Goal: Information Seeking & Learning: Check status

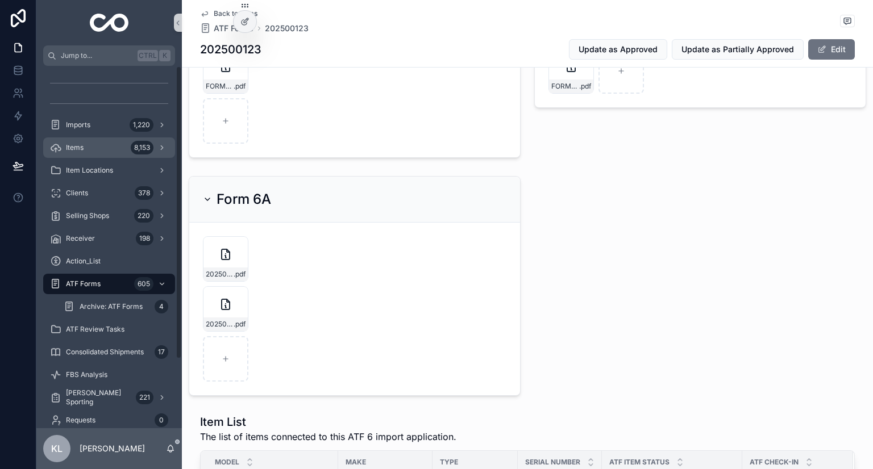
click at [95, 143] on div "Items 8,153" at bounding box center [109, 148] width 118 height 18
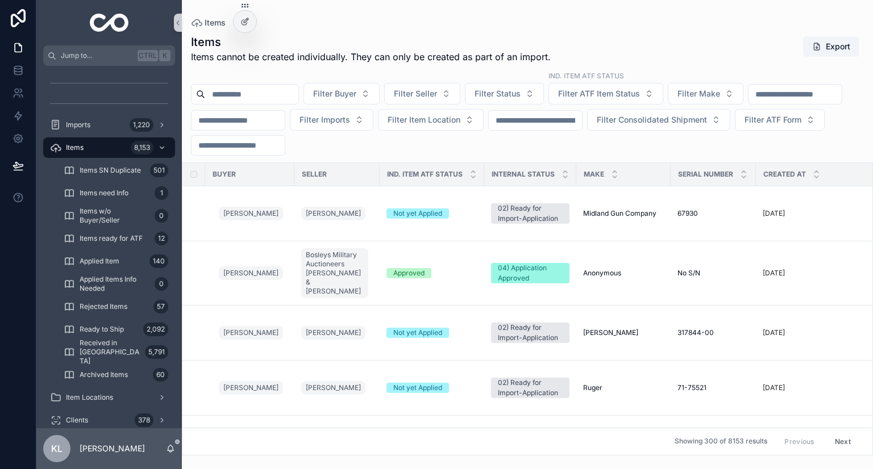
click at [748, 102] on input "scrollable content" at bounding box center [794, 94] width 93 height 16
paste input "******"
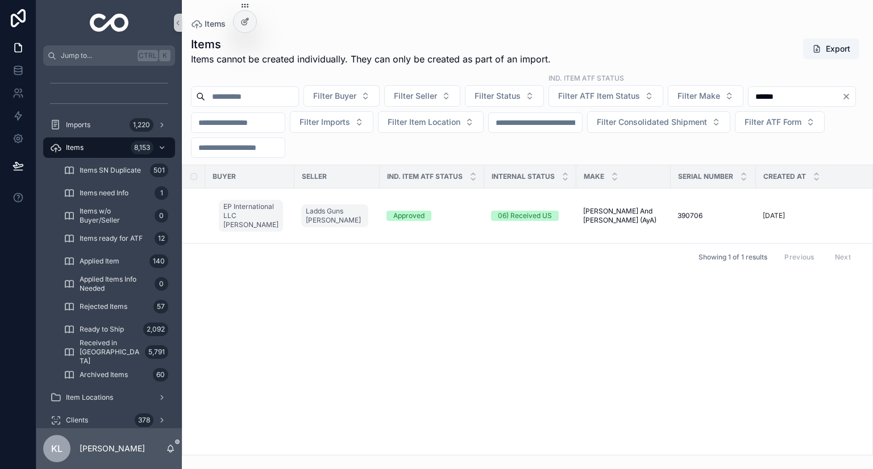
type input "******"
click at [464, 215] on div "Approved" at bounding box center [431, 216] width 91 height 10
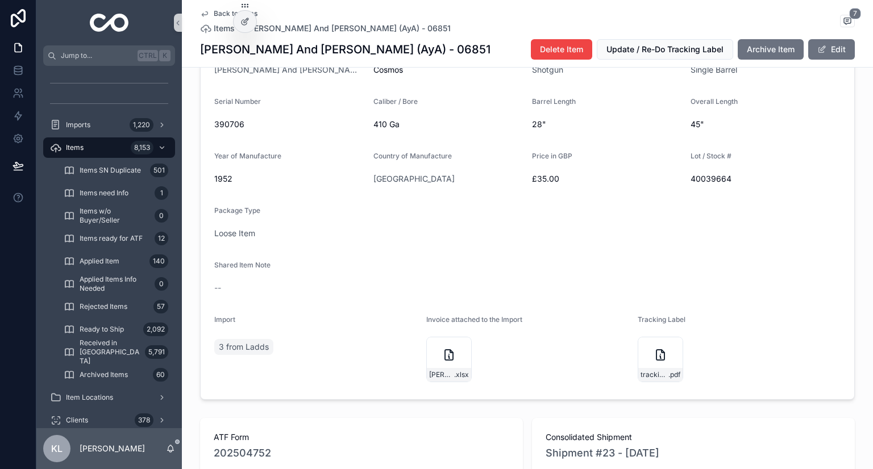
scroll to position [284, 0]
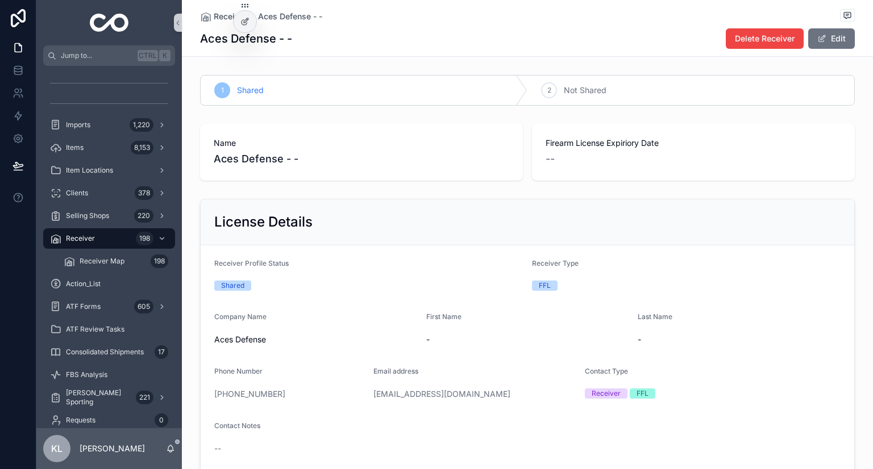
scroll to position [227, 0]
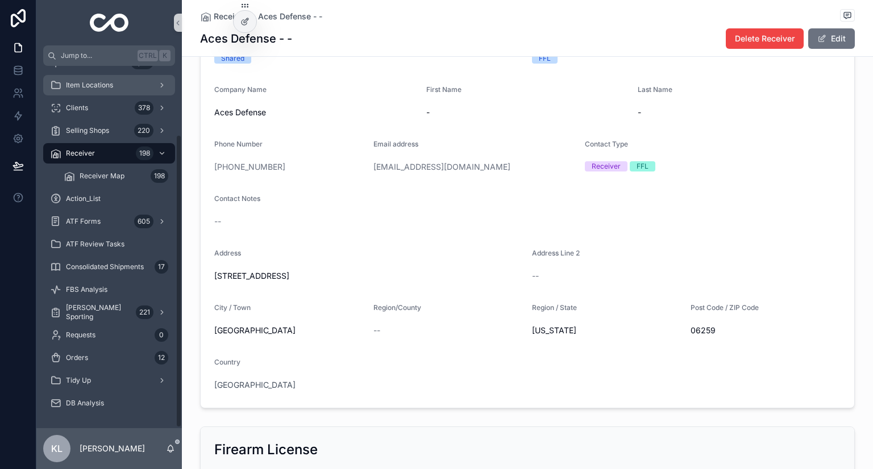
click at [80, 85] on span "Item Locations" at bounding box center [89, 85] width 47 height 9
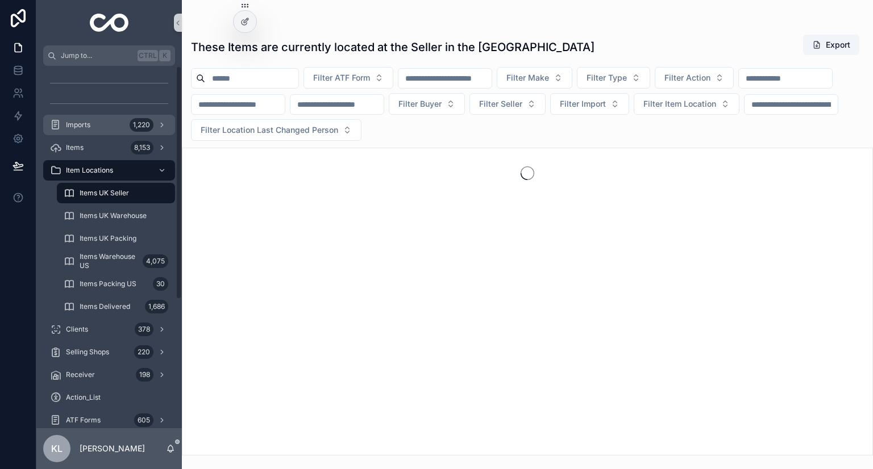
click at [112, 124] on div "Imports 1,220" at bounding box center [109, 125] width 118 height 18
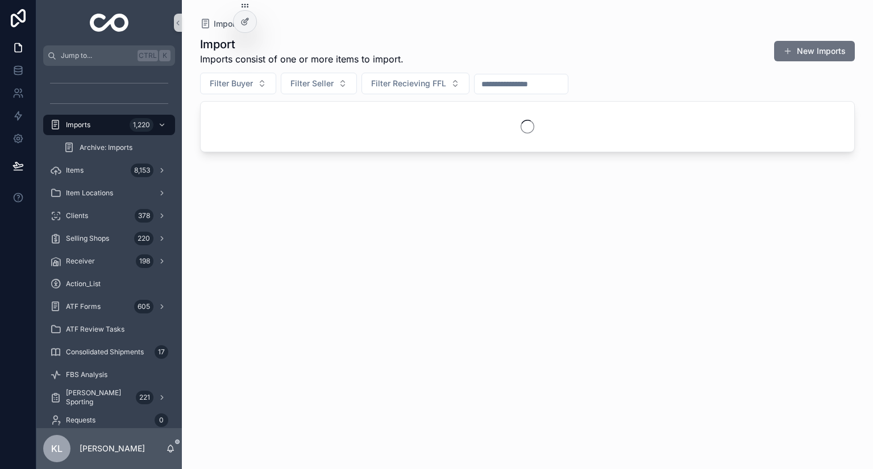
click at [256, 88] on button "Filter Buyer" at bounding box center [238, 84] width 76 height 22
type input "******"
click at [207, 137] on div "Elias Perris" at bounding box center [238, 129] width 136 height 18
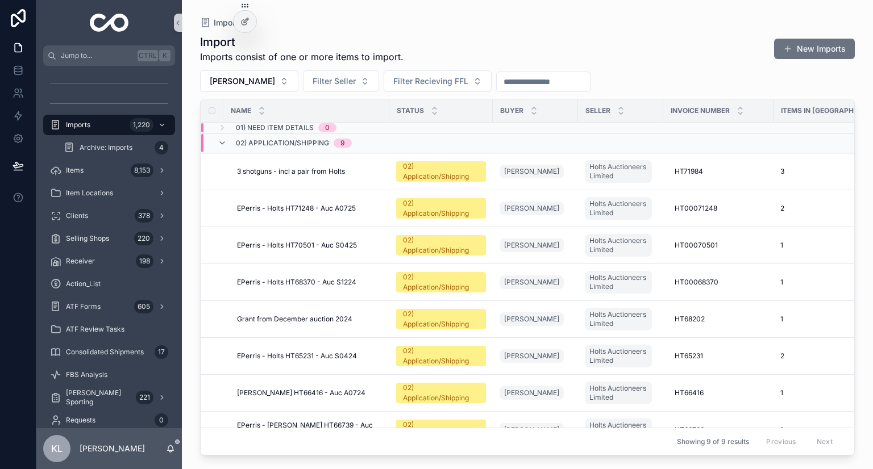
click at [373, 171] on div "3 shotguns - incl a pair from Holts 3 shotguns - incl a pair from Holts" at bounding box center [309, 171] width 145 height 9
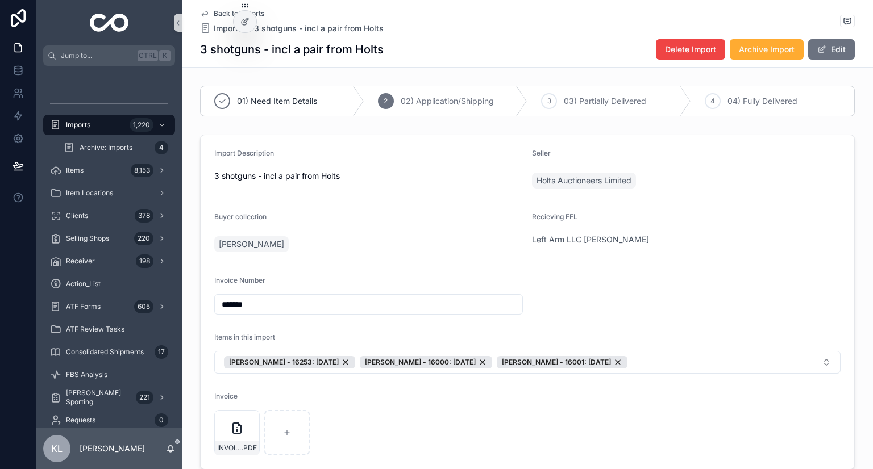
click at [202, 14] on icon "scrollable content" at bounding box center [205, 14] width 6 height 5
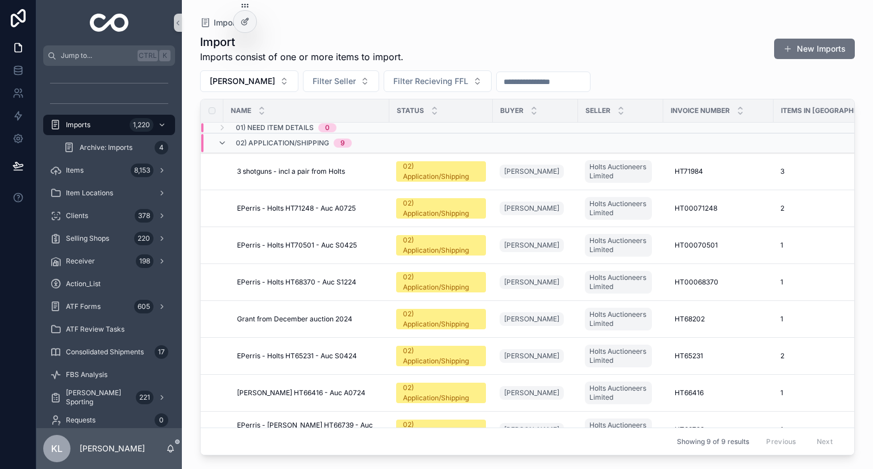
click at [369, 206] on div "EPerris - Holts HT71248 - Auc A0725 EPerris - Holts HT71248 - Auc A0725" at bounding box center [309, 208] width 145 height 9
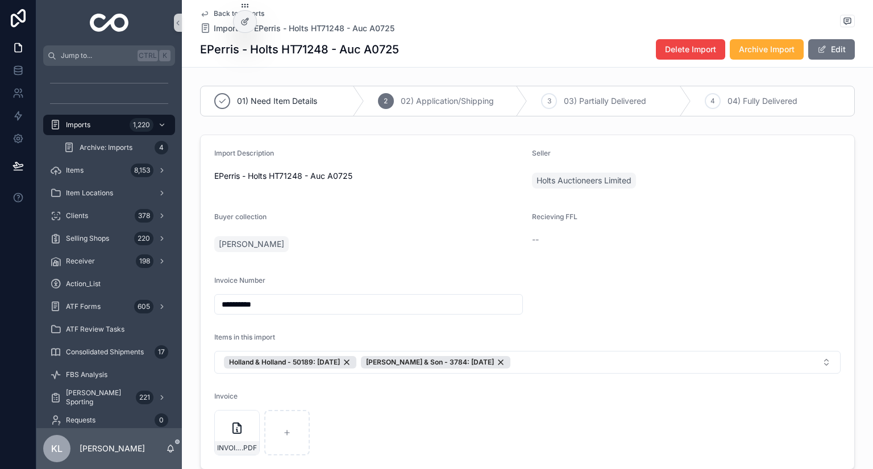
click at [821, 56] on button "Edit" at bounding box center [831, 49] width 47 height 20
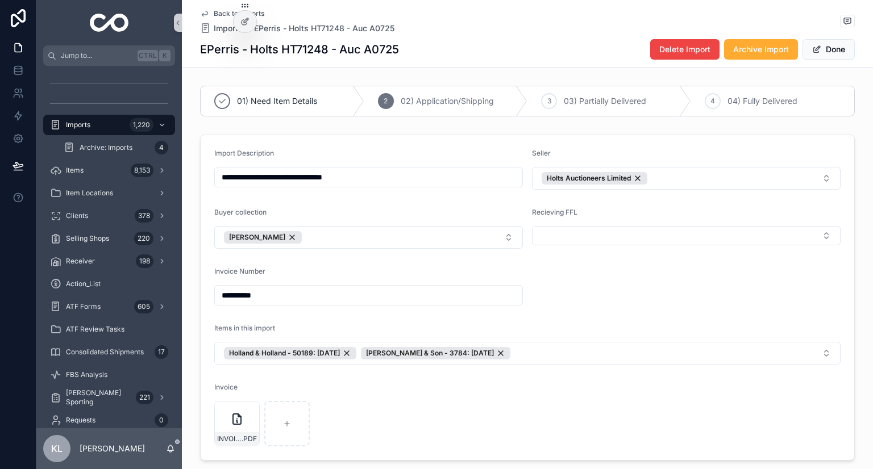
click at [566, 232] on button "Select Button" at bounding box center [686, 235] width 308 height 19
type input "****"
click at [573, 284] on span "Left Arm LLC Gabe Siciliano" at bounding box center [593, 279] width 117 height 11
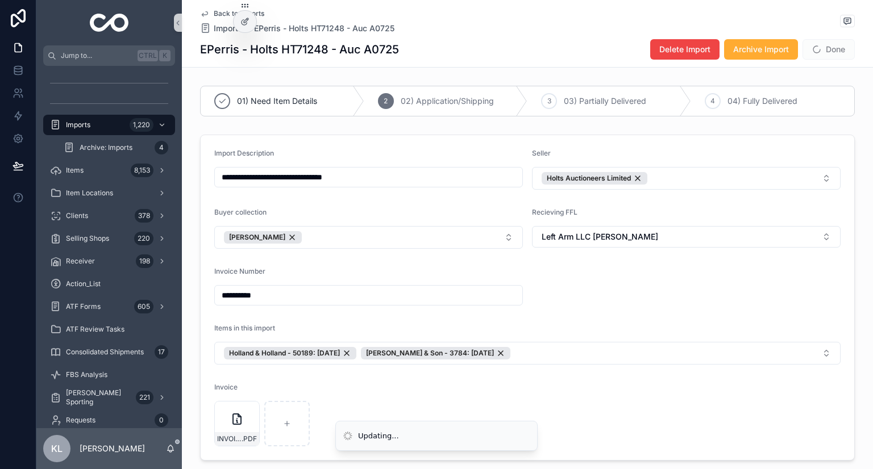
drag, startPoint x: 644, startPoint y: 311, endPoint x: 625, endPoint y: 320, distance: 21.3
click at [645, 311] on form "**********" at bounding box center [527, 297] width 653 height 325
click at [833, 45] on button "Done" at bounding box center [828, 49] width 52 height 20
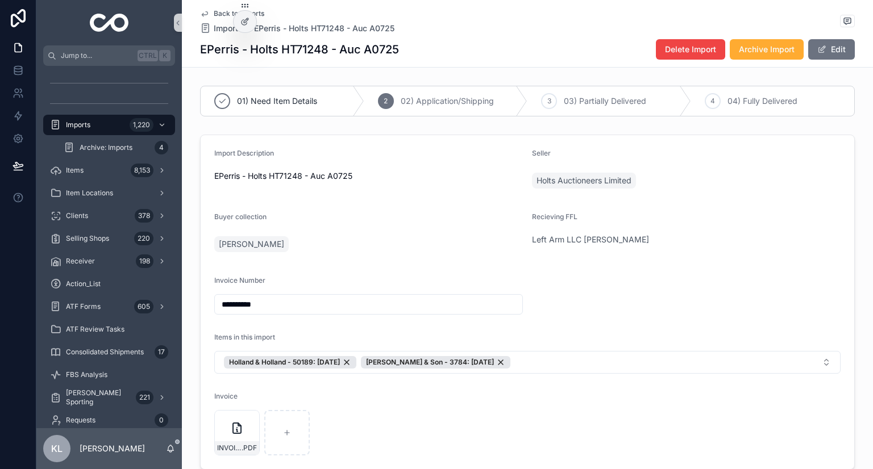
click at [201, 14] on icon "scrollable content" at bounding box center [204, 13] width 9 height 9
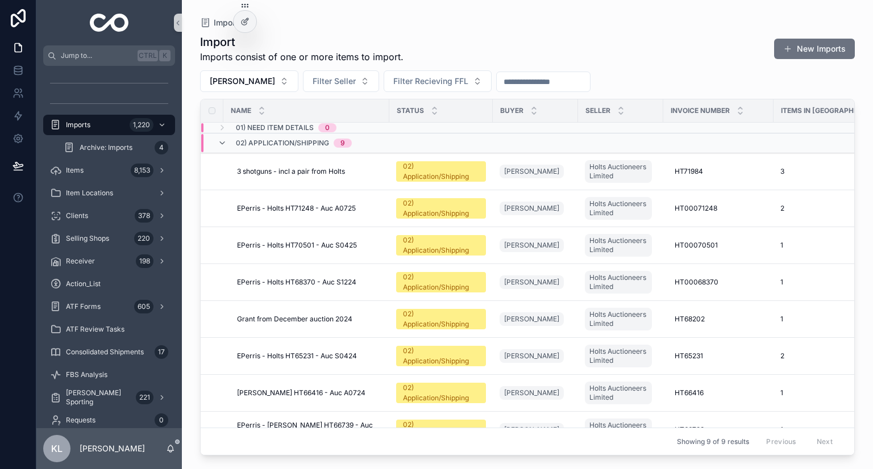
click at [366, 243] on div "EPerris - Holts HT70501 - Auc S0425 EPerris - Holts HT70501 - Auc S0425" at bounding box center [309, 245] width 145 height 9
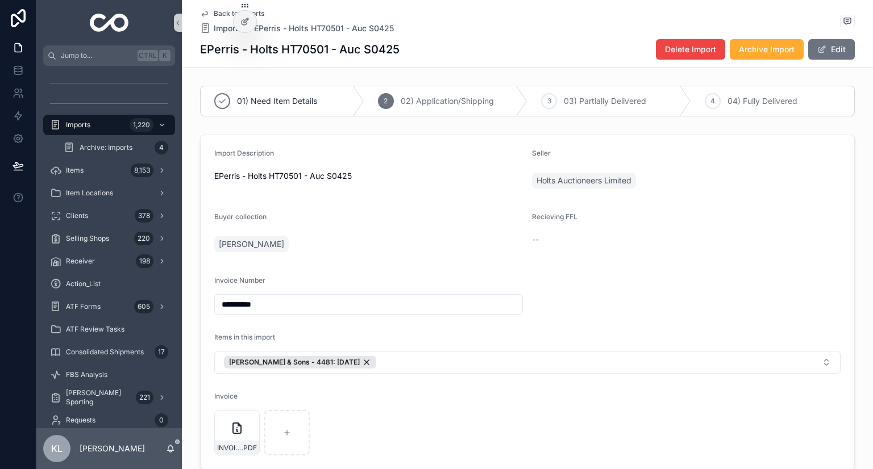
click at [828, 50] on button "Edit" at bounding box center [831, 49] width 47 height 20
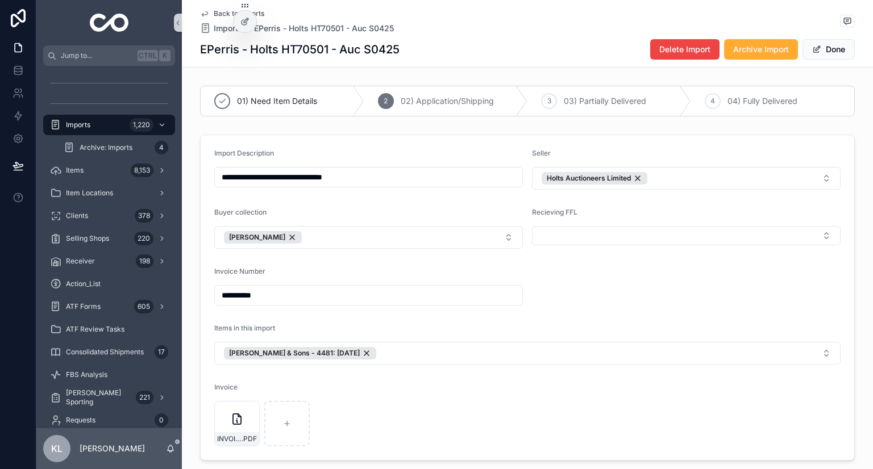
click at [603, 236] on button "Select Button" at bounding box center [686, 235] width 308 height 19
type input "****"
click at [604, 284] on span "Left Arm LLC Gabe Siciliano" at bounding box center [593, 279] width 117 height 11
click at [820, 50] on button "Done" at bounding box center [828, 49] width 52 height 20
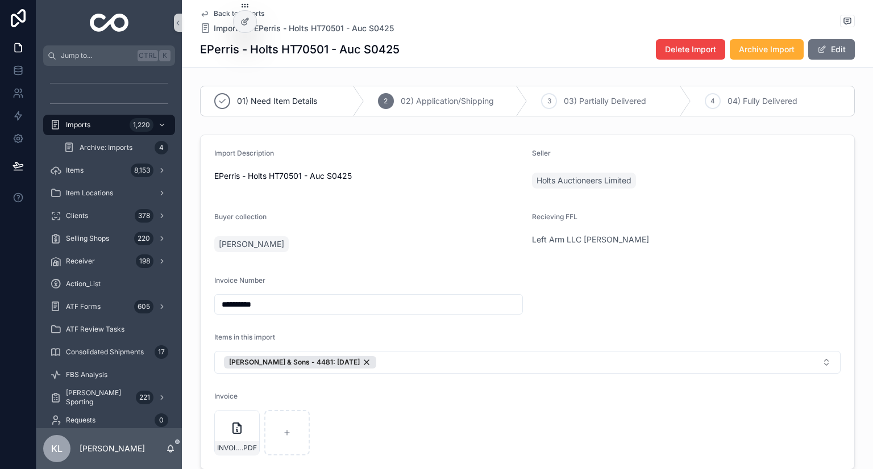
click at [200, 13] on icon "scrollable content" at bounding box center [204, 13] width 9 height 9
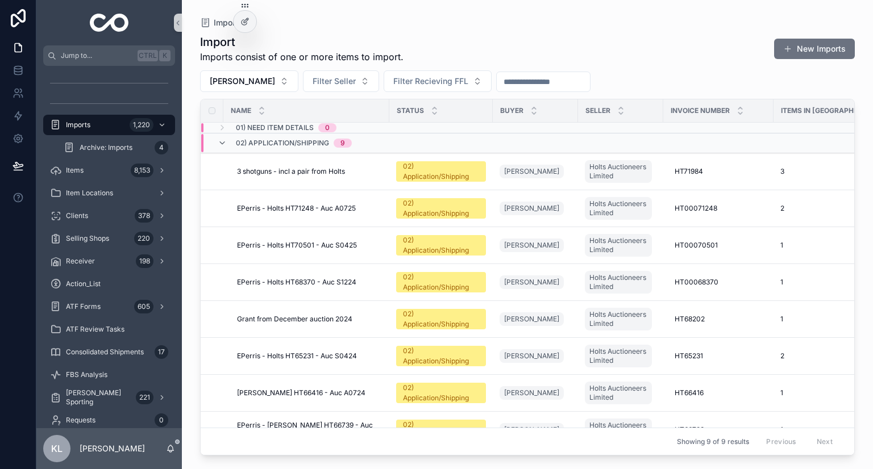
click at [367, 284] on div "EPerris - Holts HT68370 - Auc S1224 EPerris - Holts HT68370 - Auc S1224" at bounding box center [309, 282] width 145 height 9
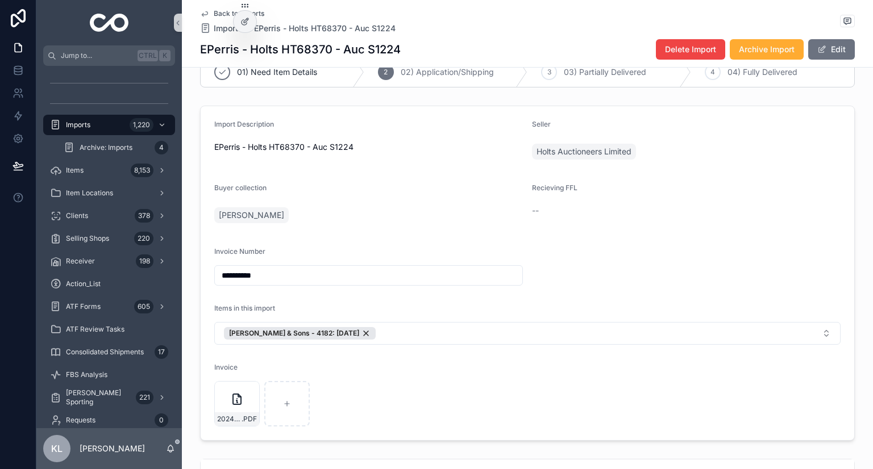
scroll to position [57, 0]
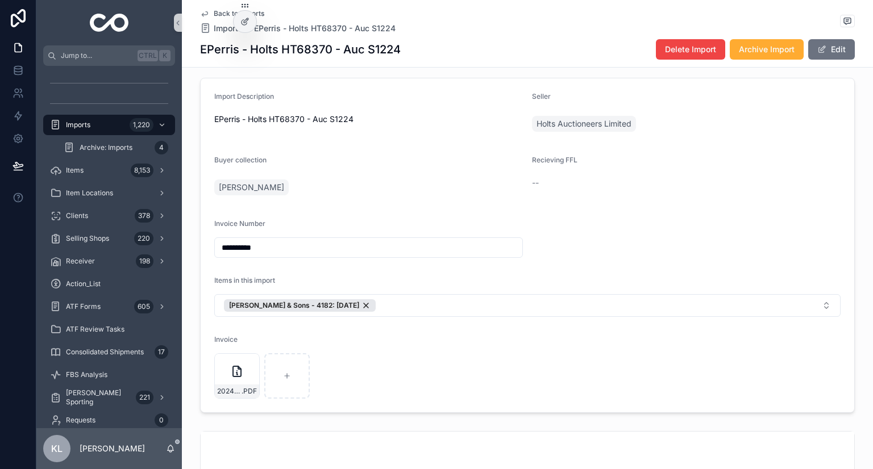
click at [828, 44] on button "Edit" at bounding box center [831, 49] width 47 height 20
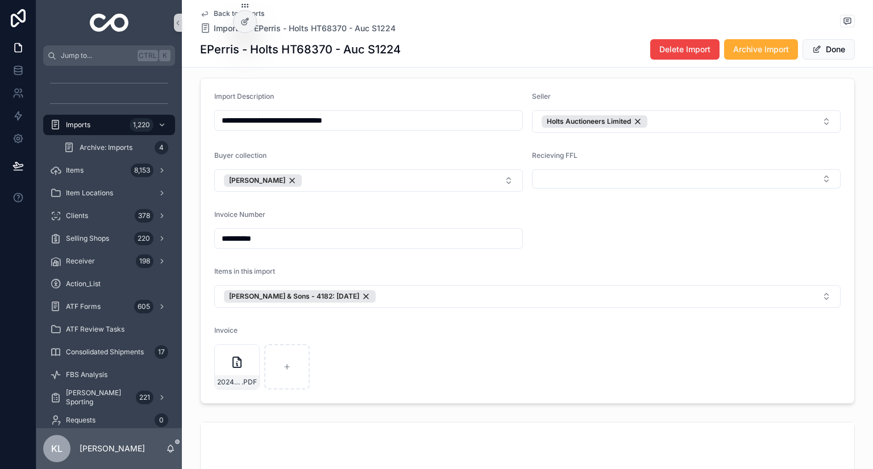
click at [601, 172] on button "Select Button" at bounding box center [686, 178] width 308 height 19
type input "****"
click at [602, 219] on span "Left Arm LLC Gabe Siciliano" at bounding box center [593, 222] width 117 height 11
click at [826, 52] on button "Done" at bounding box center [828, 49] width 52 height 20
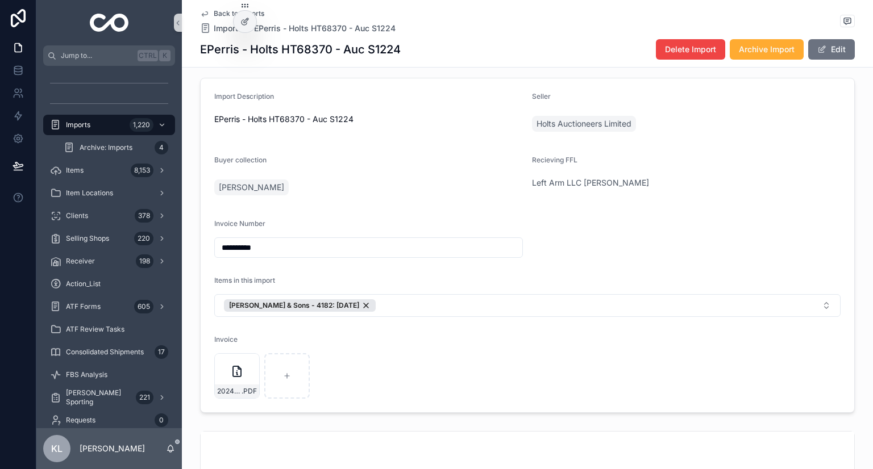
click at [200, 10] on icon "scrollable content" at bounding box center [204, 13] width 9 height 9
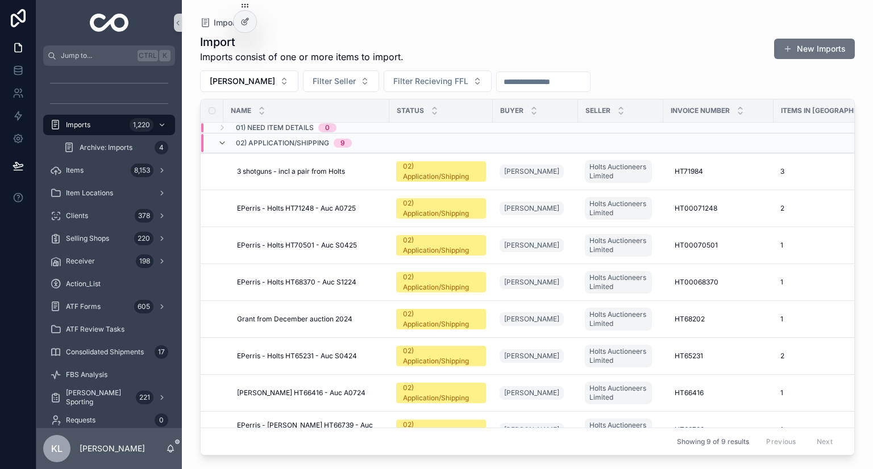
click at [363, 316] on div "Grant from December auction 2024 Grant from December auction 2024" at bounding box center [309, 319] width 145 height 9
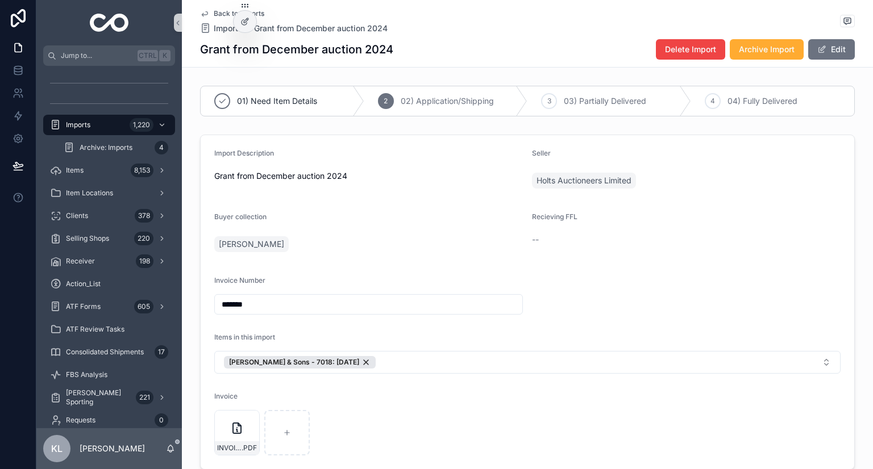
click at [818, 55] on button "Edit" at bounding box center [831, 49] width 47 height 20
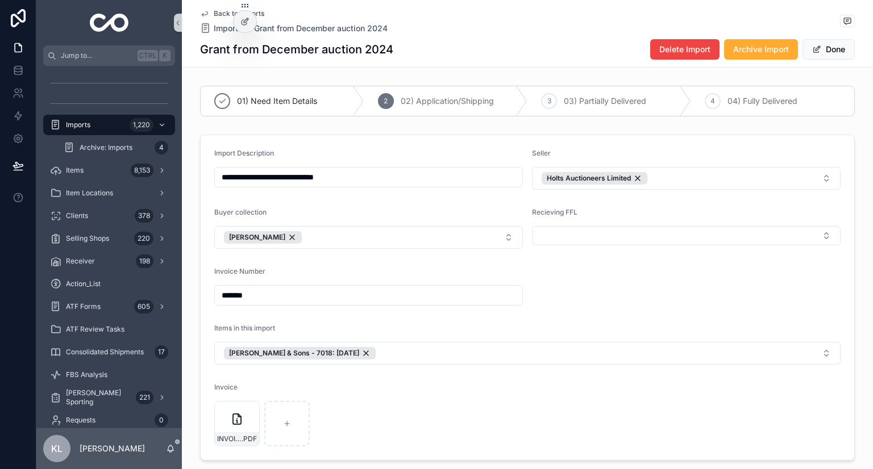
click at [626, 238] on button "Select Button" at bounding box center [686, 235] width 308 height 19
type input "****"
click at [573, 277] on span "Left Arm LLC Gabe Siciliano" at bounding box center [593, 279] width 117 height 11
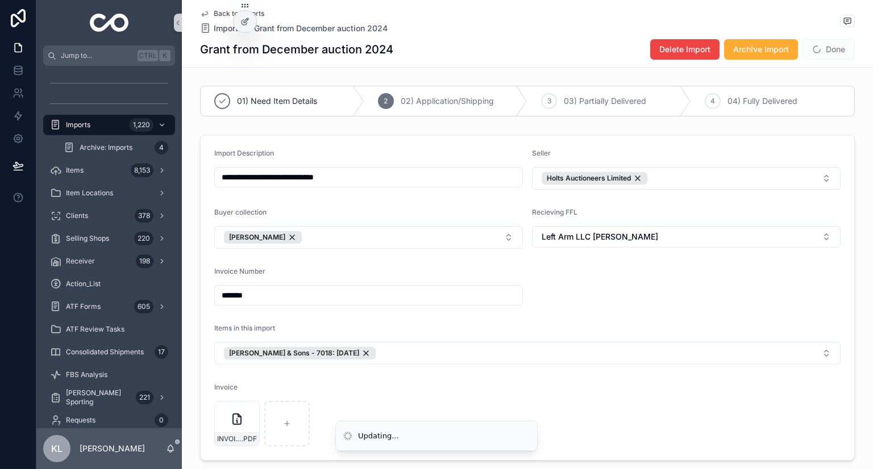
click at [591, 308] on form "**********" at bounding box center [527, 297] width 653 height 325
click at [828, 59] on button "Done" at bounding box center [828, 49] width 52 height 20
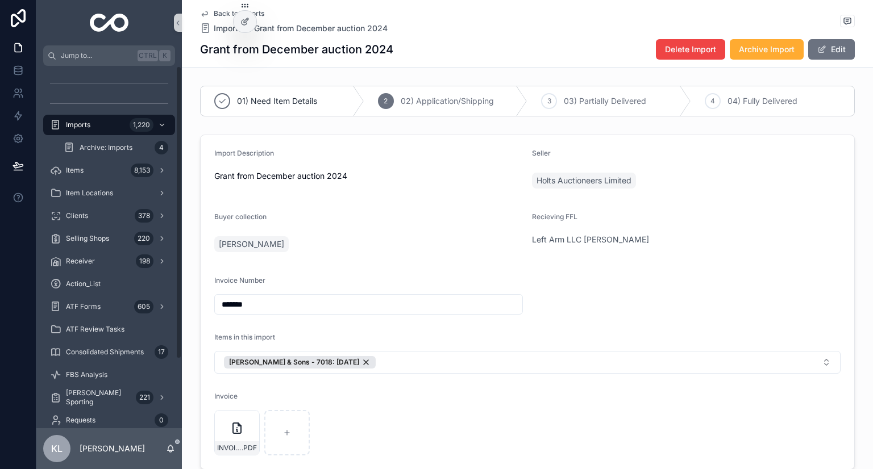
click at [132, 121] on div "1,220" at bounding box center [142, 125] width 24 height 14
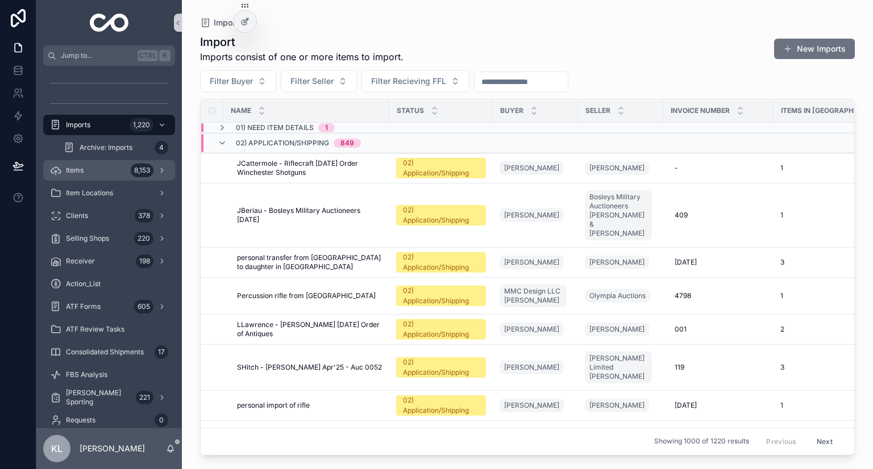
click at [98, 177] on div "Items 8,153" at bounding box center [109, 170] width 118 height 18
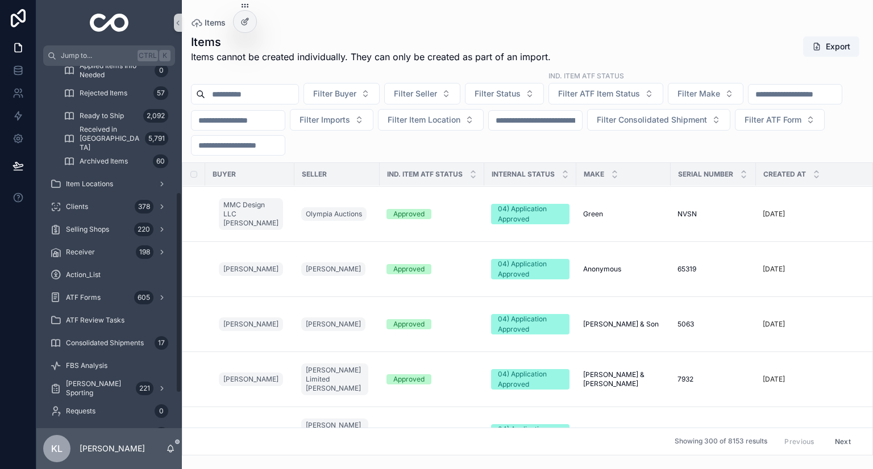
scroll to position [227, 0]
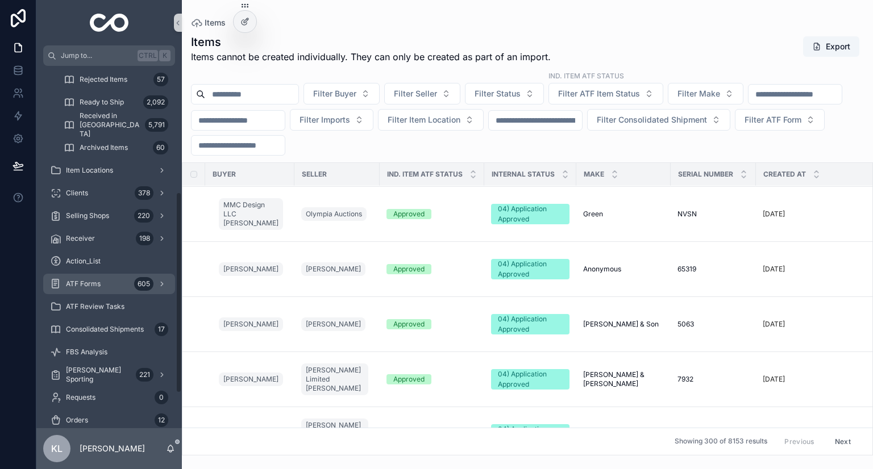
click at [115, 287] on div "ATF Forms 605" at bounding box center [109, 284] width 118 height 18
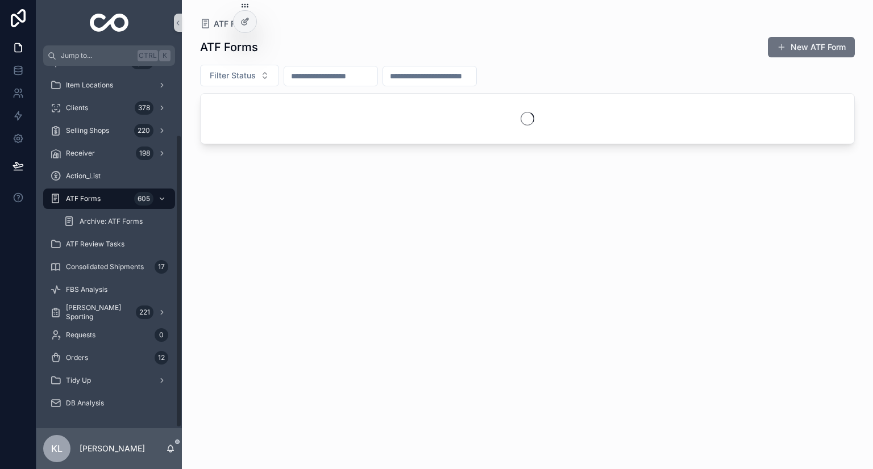
scroll to position [85, 0]
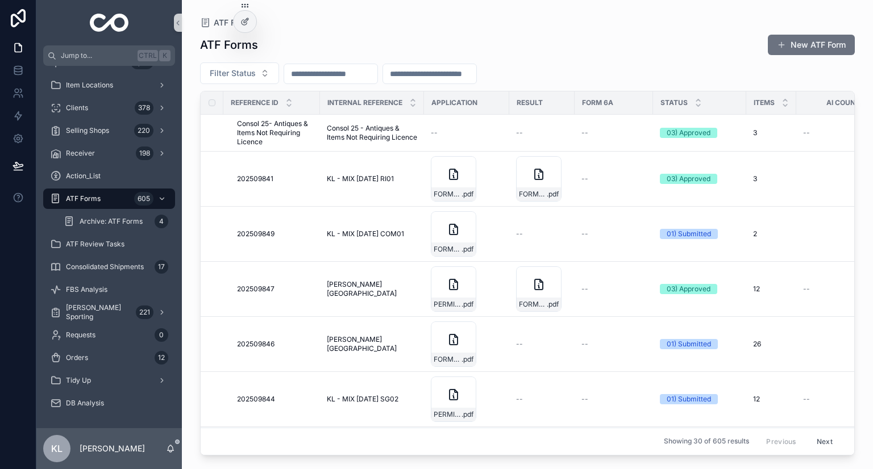
click at [366, 66] on input "scrollable content" at bounding box center [330, 74] width 93 height 16
paste input "*********"
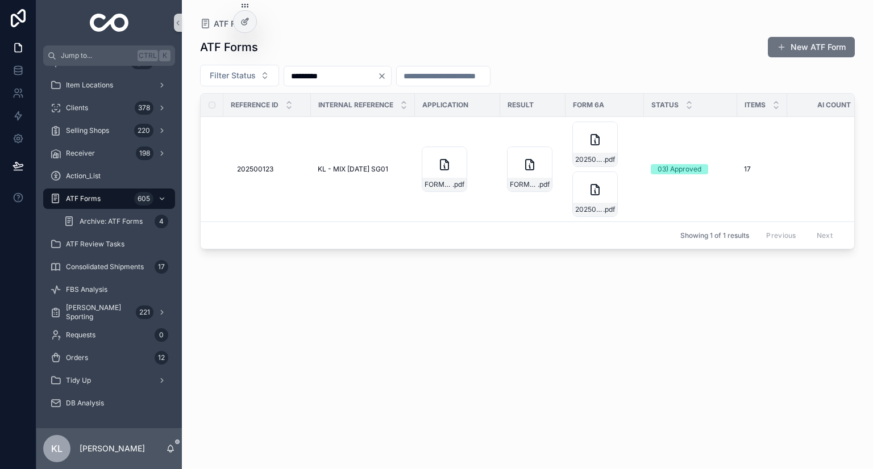
type input "*********"
click at [374, 169] on span "KL - MIX JAN25 SG01" at bounding box center [353, 169] width 70 height 9
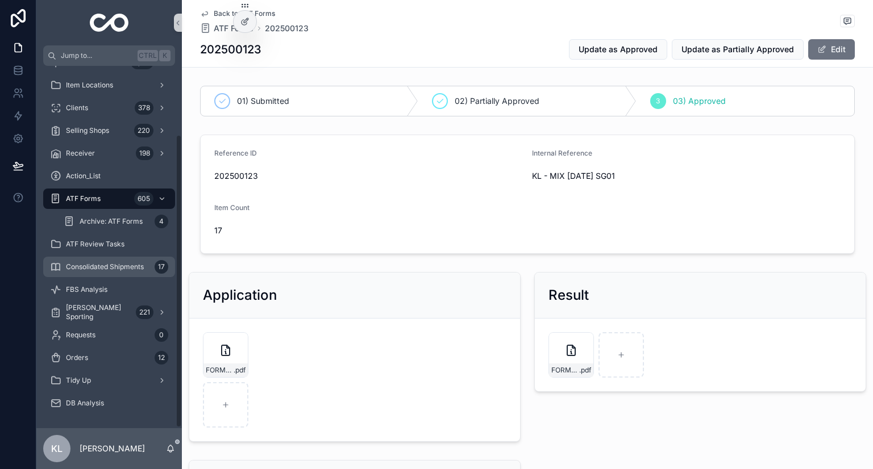
click at [127, 264] on span "Consolidated Shipments" at bounding box center [105, 266] width 78 height 9
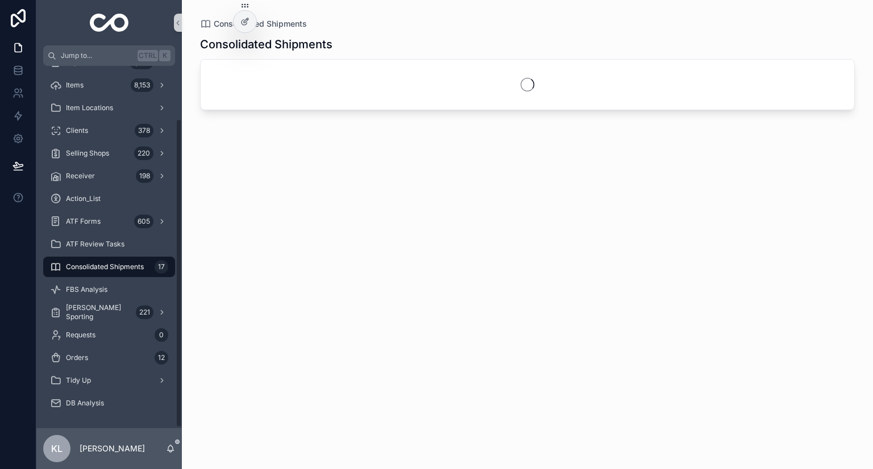
scroll to position [62, 0]
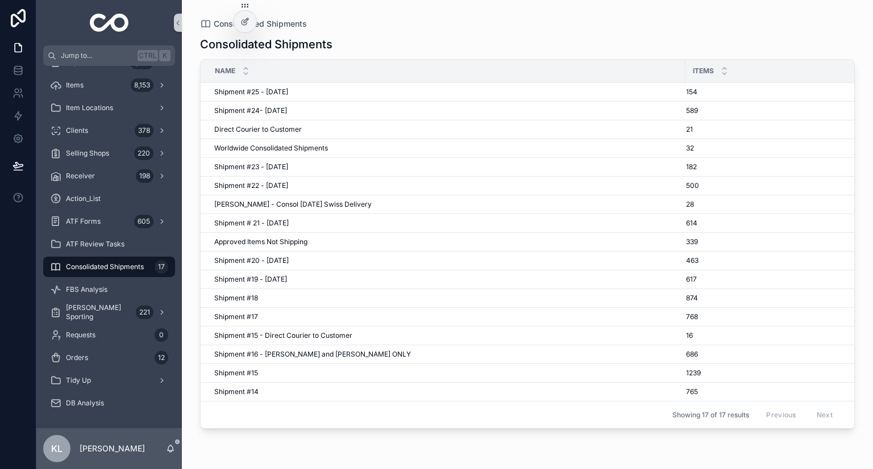
click at [357, 91] on div "Shipment #25 - Nov'25 Shipment #25 - Nov'25" at bounding box center [446, 91] width 464 height 9
click at [268, 184] on span "Shipment #22 - May'25" at bounding box center [251, 185] width 74 height 9
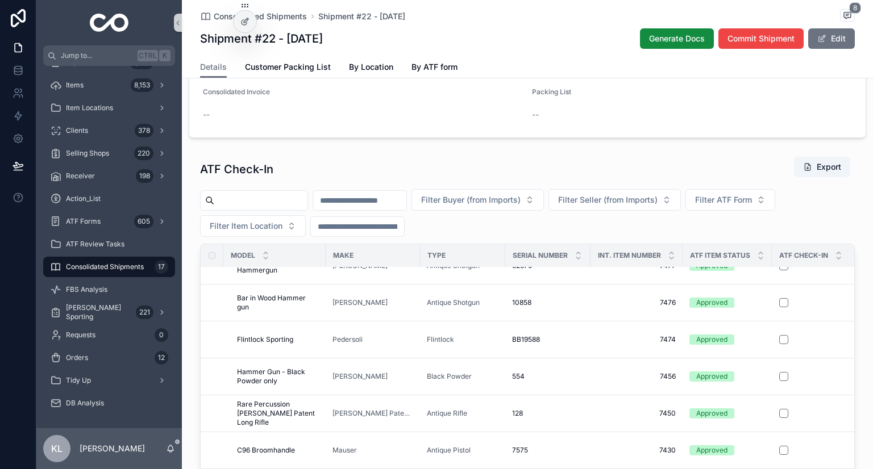
scroll to position [625, 0]
click at [752, 194] on span "Filter ATF Form" at bounding box center [723, 198] width 57 height 11
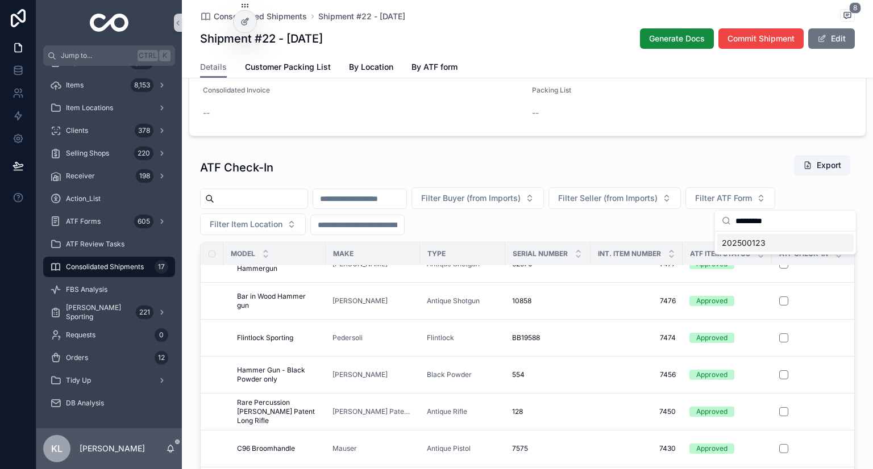
type input "*********"
click at [766, 236] on div "202500123" at bounding box center [785, 243] width 136 height 18
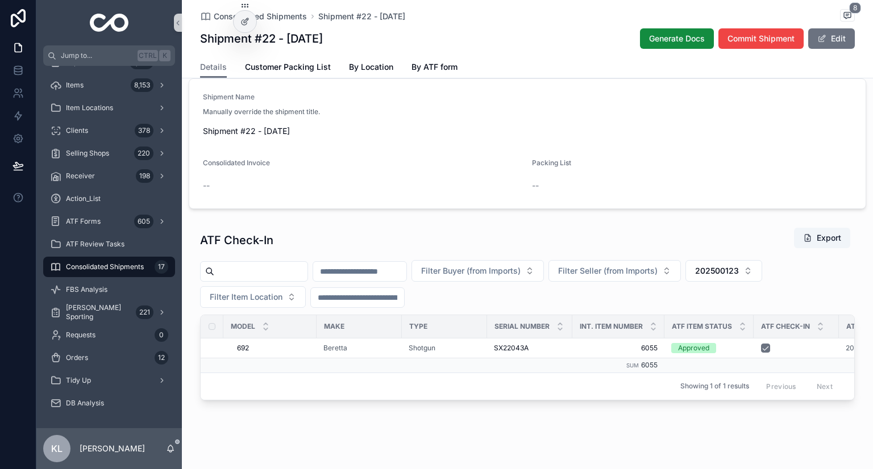
scroll to position [566, 0]
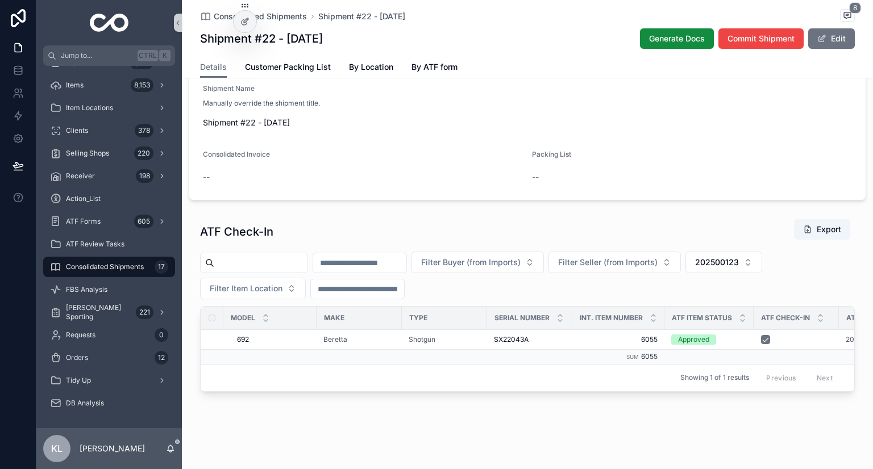
click at [739, 258] on span "202500123" at bounding box center [717, 262] width 44 height 11
type input "*********"
click at [767, 307] on div "Suggestions" at bounding box center [777, 308] width 141 height 36
click at [766, 307] on div "202500465" at bounding box center [778, 301] width 136 height 18
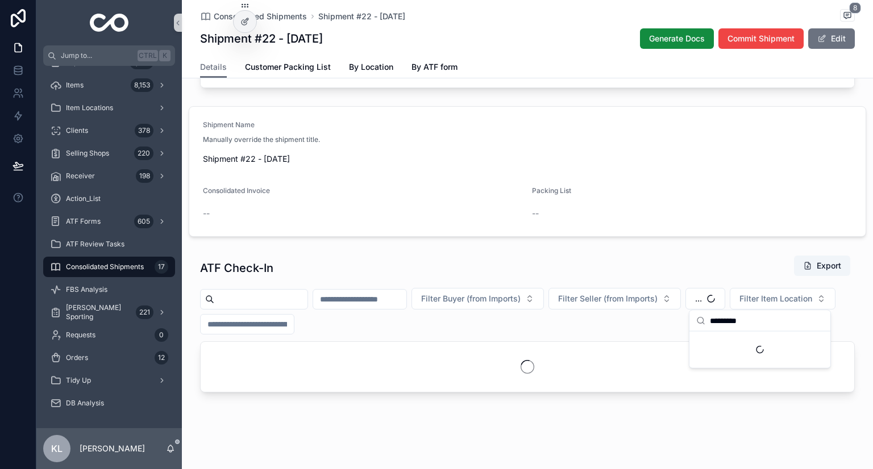
click at [736, 303] on div "Filter Buyer (from Imports) Filter Seller (from Imports) ... Filter Item Locati…" at bounding box center [527, 311] width 654 height 47
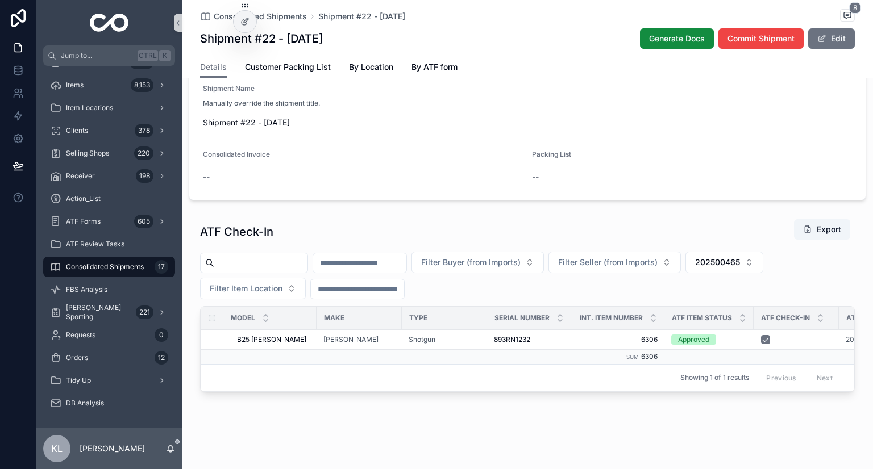
click at [740, 259] on span "202500465" at bounding box center [717, 262] width 45 height 11
type input "*********"
click at [759, 305] on div "202500792" at bounding box center [779, 301] width 136 height 18
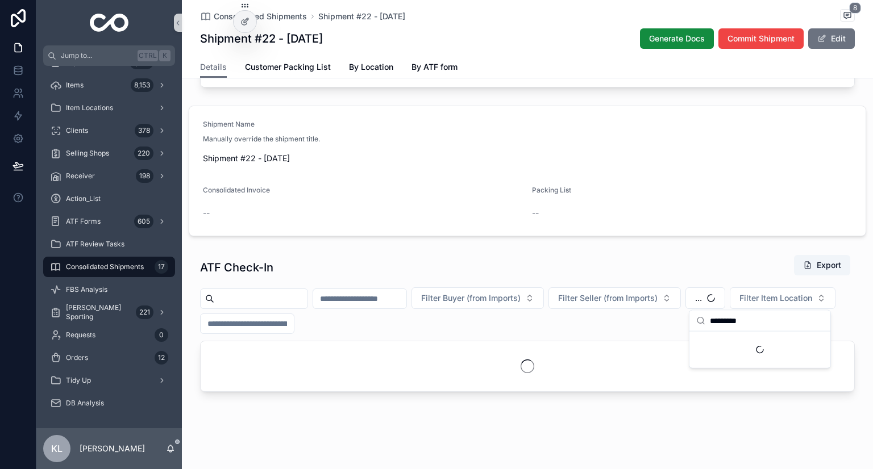
scroll to position [524, 0]
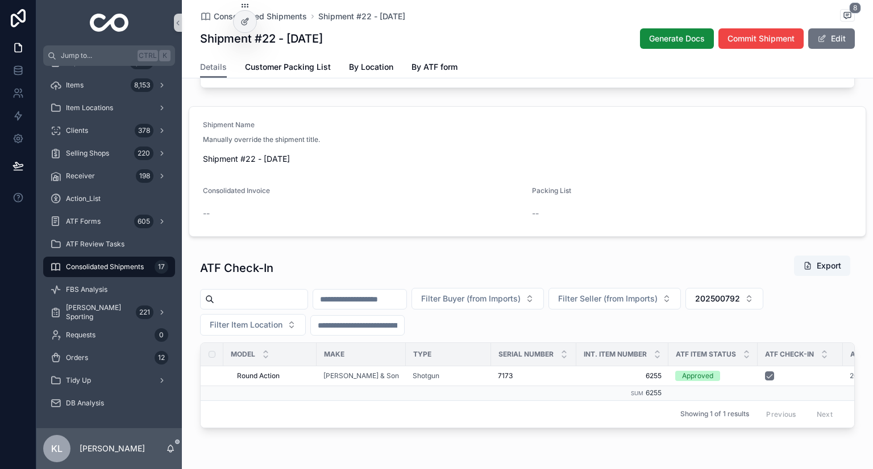
click at [763, 293] on button "202500792" at bounding box center [724, 299] width 78 height 22
type input "*********"
click at [754, 344] on span "202501634" at bounding box center [737, 342] width 44 height 11
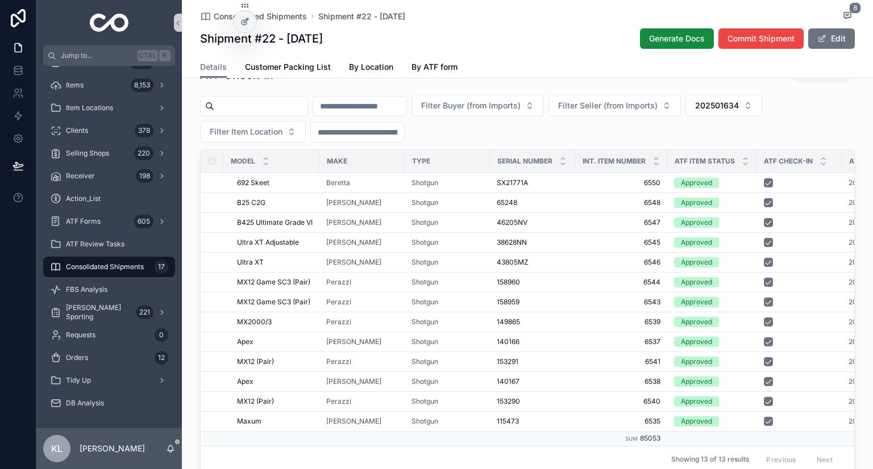
scroll to position [690, 0]
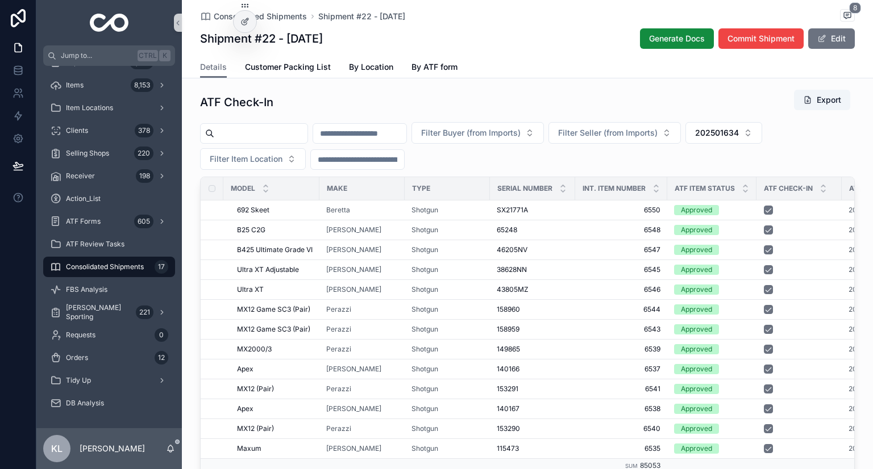
click at [739, 129] on span "202501634" at bounding box center [717, 132] width 44 height 11
type input "*********"
click at [748, 176] on span "202504698" at bounding box center [736, 177] width 45 height 11
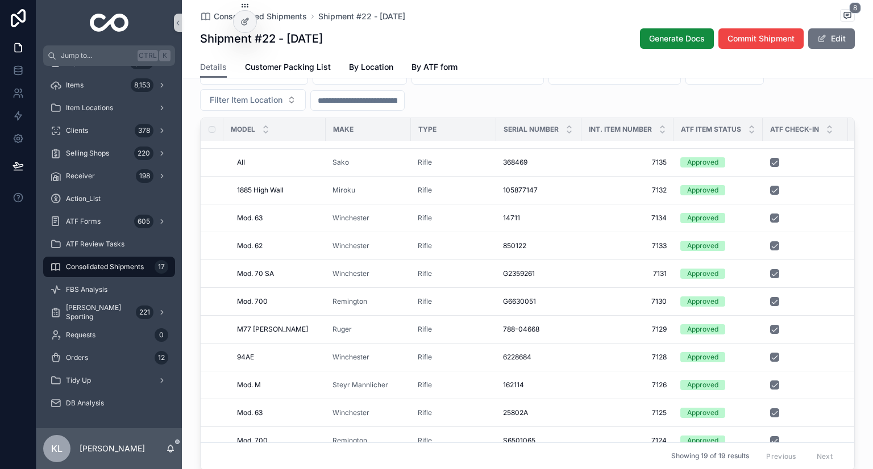
scroll to position [752, 0]
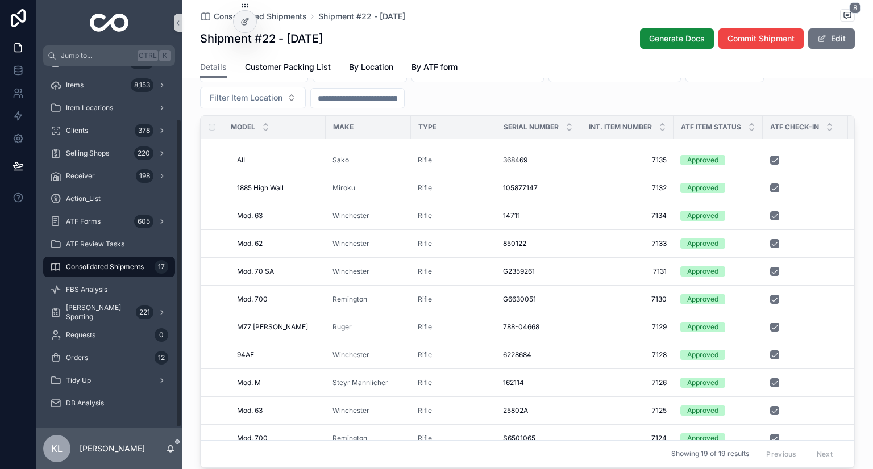
click at [146, 265] on div "Consolidated Shipments 17" at bounding box center [109, 267] width 118 height 18
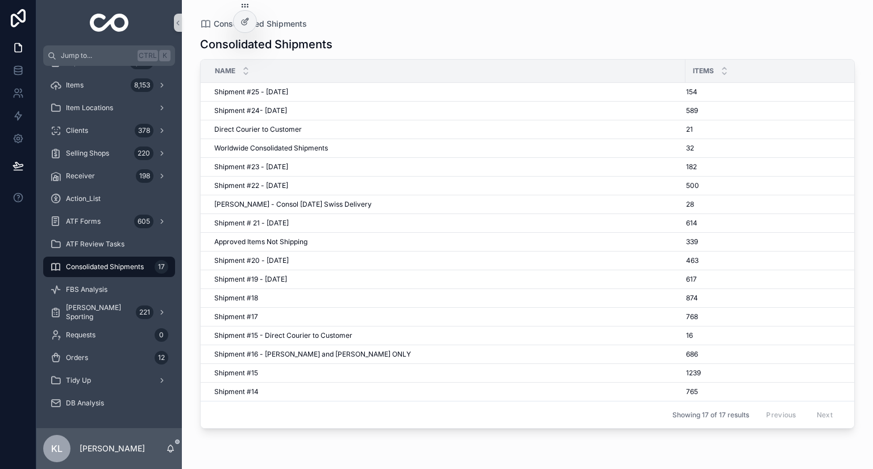
click at [286, 224] on span "Shipment # 21 - March'25" at bounding box center [251, 223] width 74 height 9
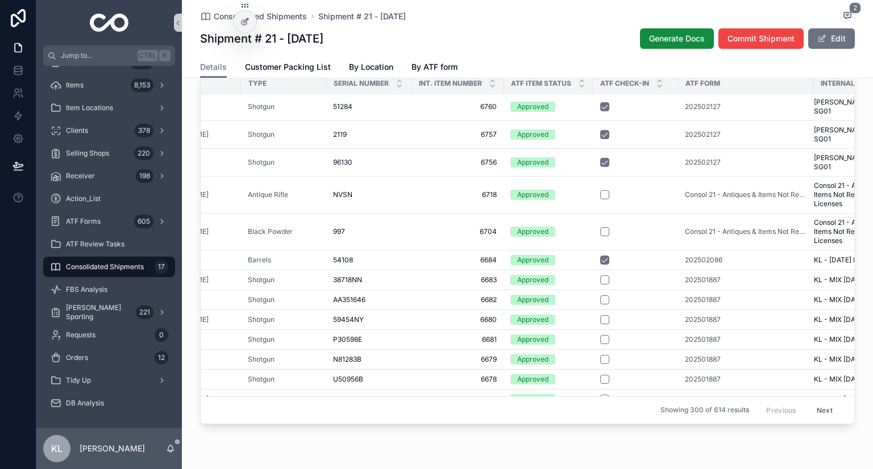
scroll to position [3250, 182]
drag, startPoint x: 672, startPoint y: 276, endPoint x: 720, endPoint y: 276, distance: 48.9
click at [720, 276] on td "202501887" at bounding box center [742, 280] width 135 height 20
copy span "202501887"
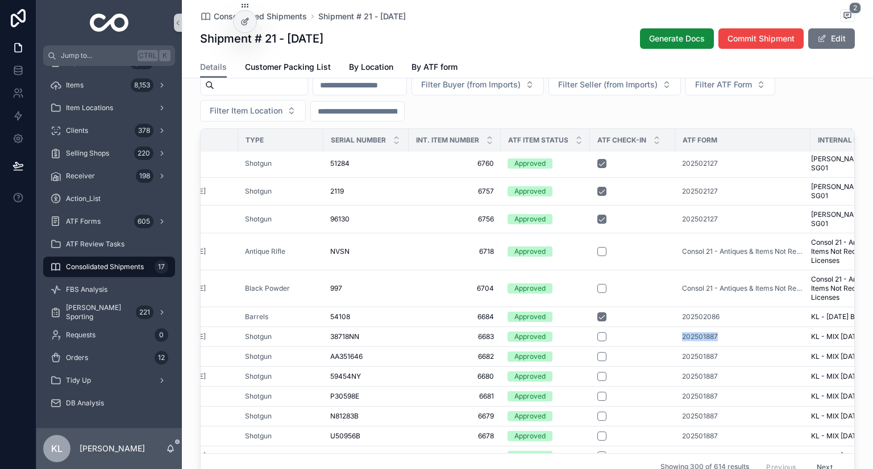
click at [775, 89] on button "Filter ATF Form" at bounding box center [730, 85] width 90 height 22
type input "*********"
click at [757, 132] on span "202501887" at bounding box center [743, 129] width 43 height 11
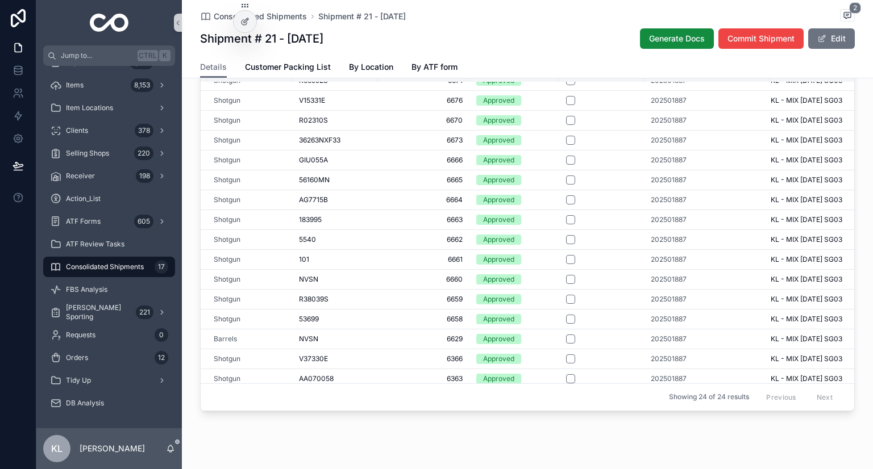
scroll to position [170, 215]
click at [673, 275] on span "202501887" at bounding box center [666, 279] width 36 height 9
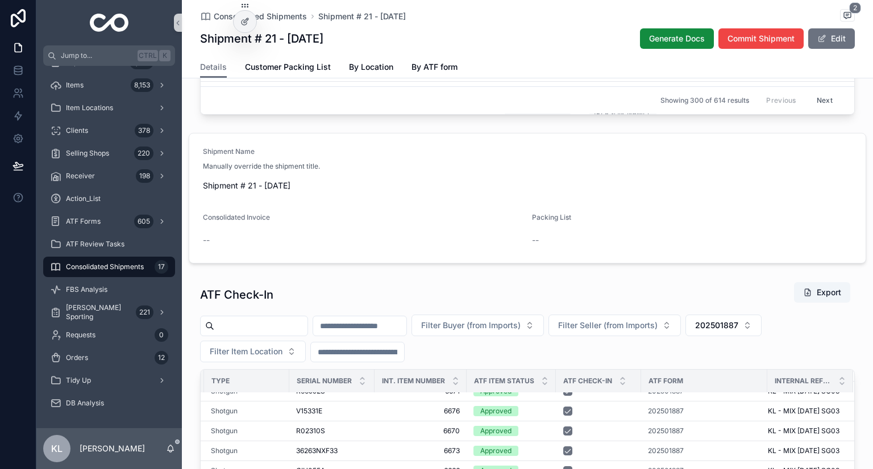
scroll to position [524, 0]
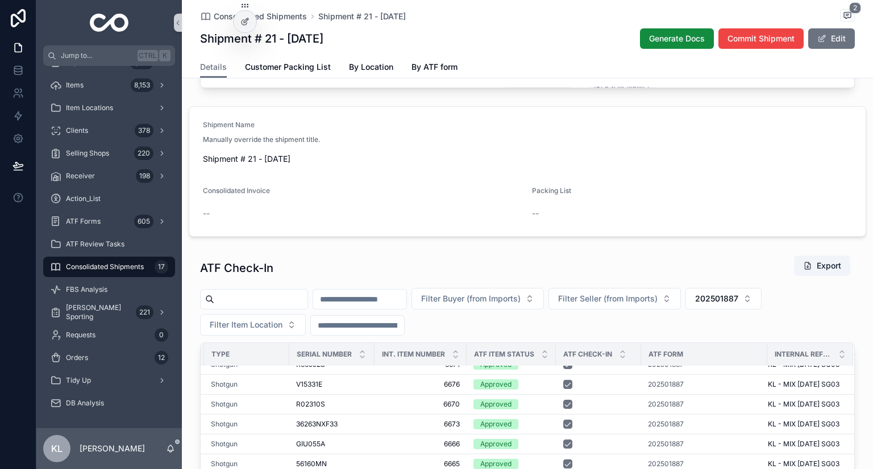
click at [738, 301] on span "202501887" at bounding box center [716, 298] width 43 height 11
type input "*********"
click at [768, 347] on div "202504822" at bounding box center [777, 343] width 136 height 18
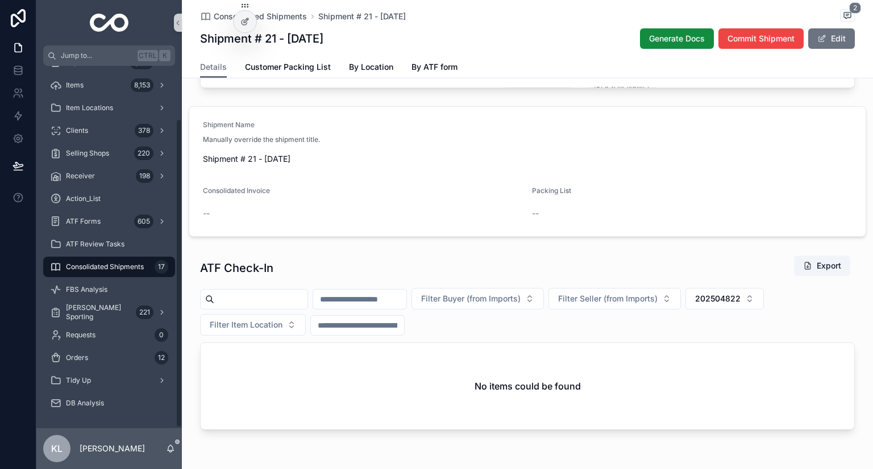
click at [128, 265] on span "Consolidated Shipments" at bounding box center [105, 266] width 78 height 9
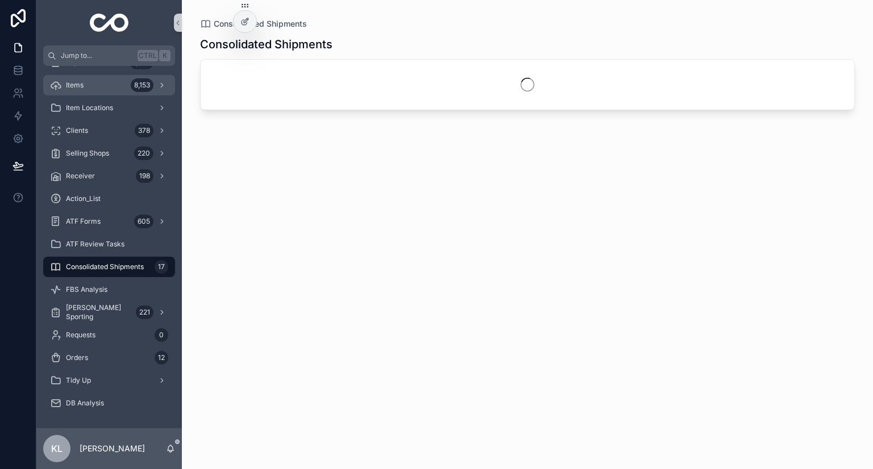
click at [110, 94] on div "Items 8,153" at bounding box center [109, 85] width 118 height 18
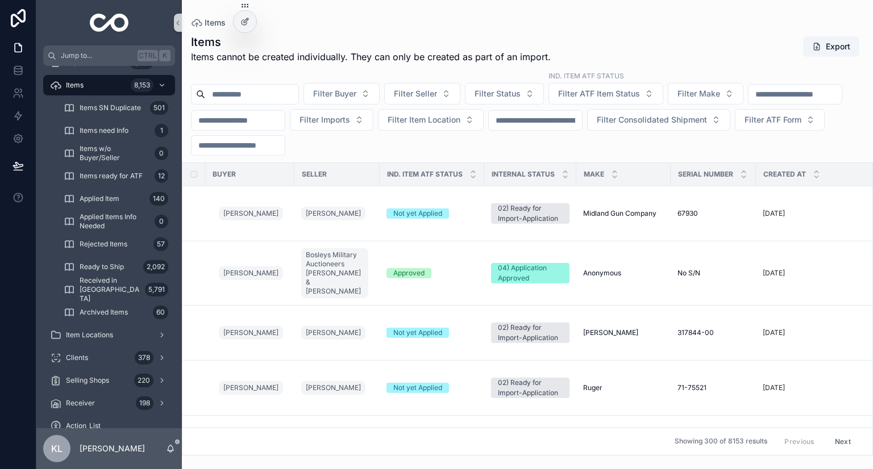
click at [744, 126] on span "Filter ATF Form" at bounding box center [772, 119] width 57 height 11
type input "*********"
click at [393, 194] on div "202504822" at bounding box center [383, 191] width 136 height 18
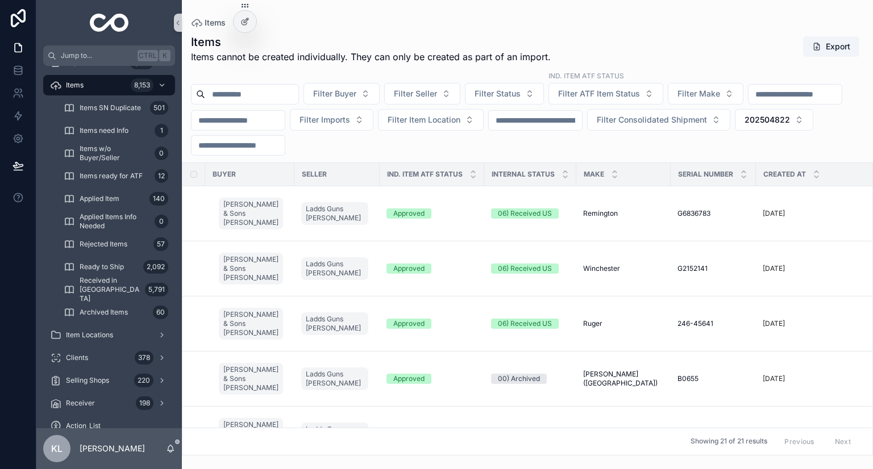
click at [447, 209] on div "Approved" at bounding box center [431, 214] width 91 height 10
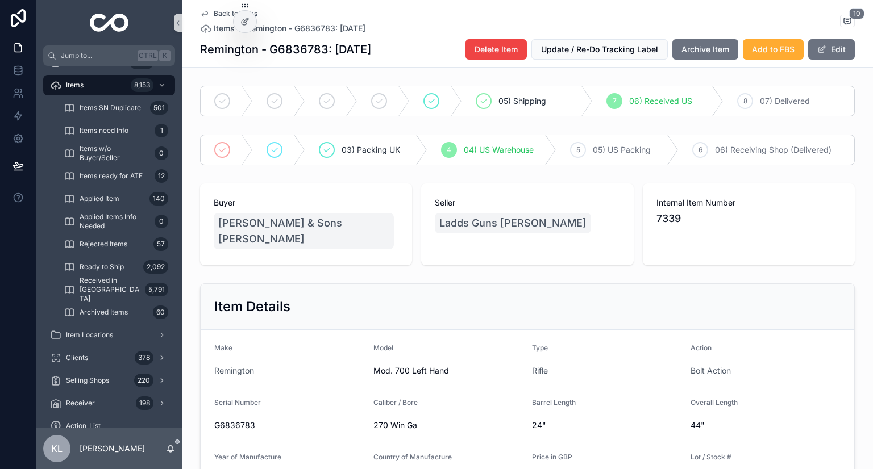
click at [214, 13] on span "Back to Items" at bounding box center [236, 13] width 44 height 9
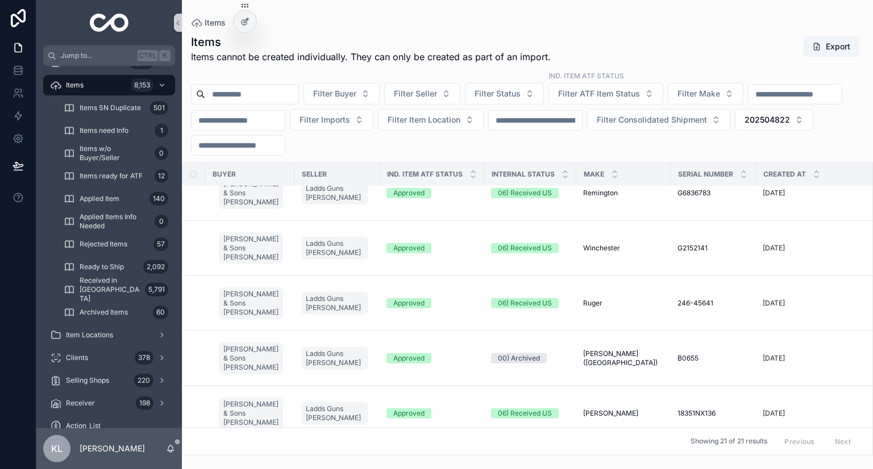
scroll to position [114, 0]
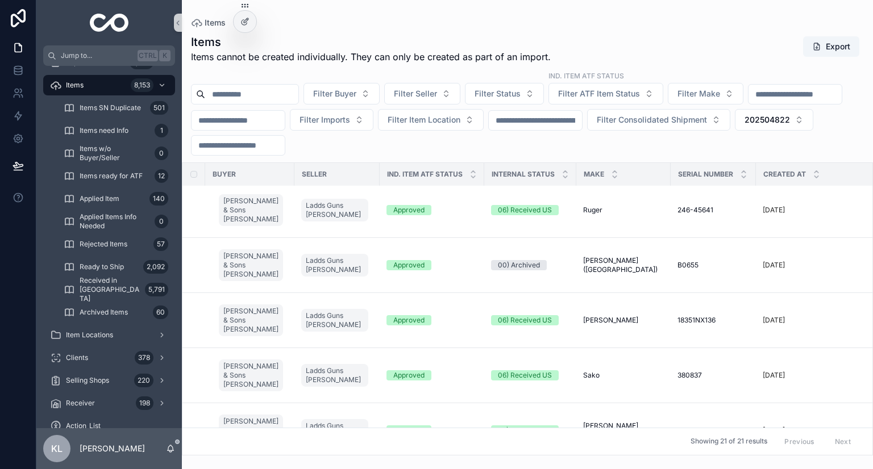
click at [460, 316] on div "Approved" at bounding box center [431, 320] width 91 height 10
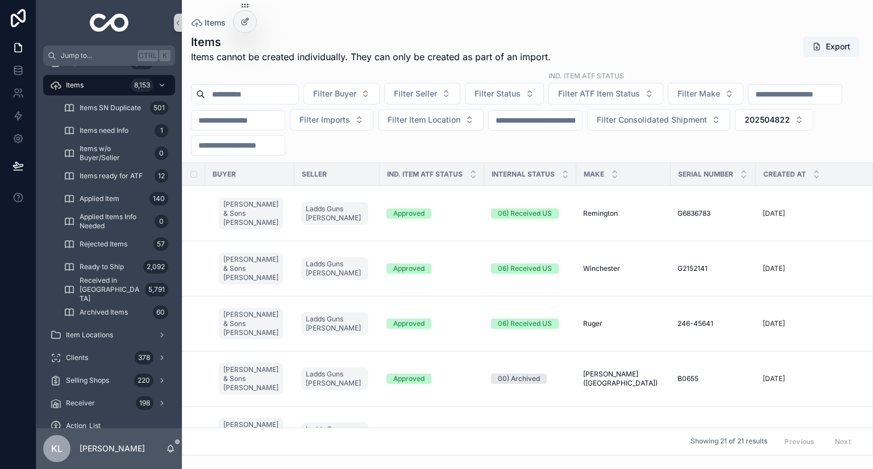
click at [461, 374] on div "Approved" at bounding box center [431, 379] width 91 height 10
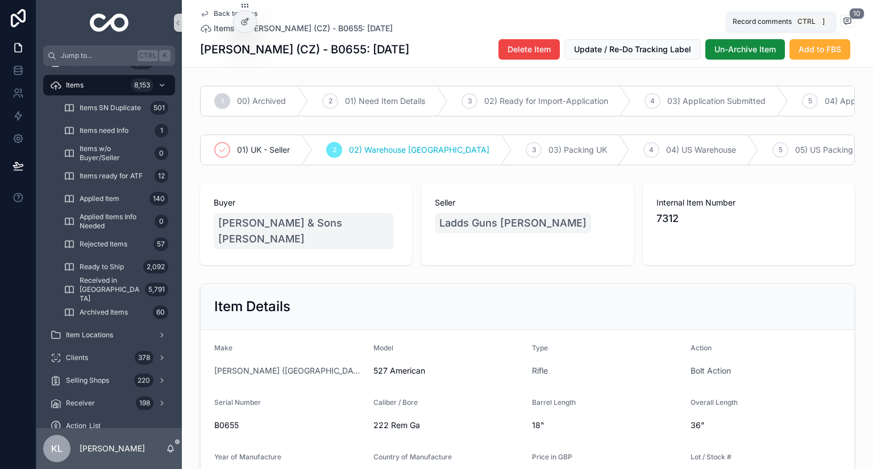
click at [842, 15] on span "scrollable content" at bounding box center [847, 21] width 15 height 12
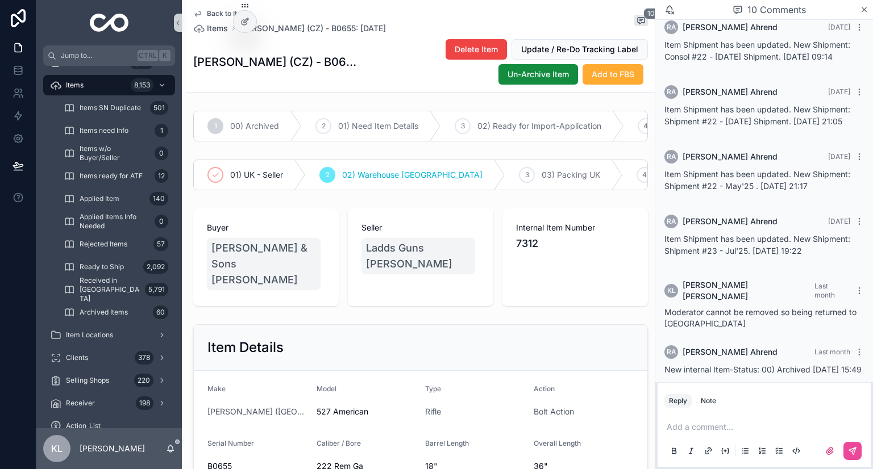
scroll to position [180, 0]
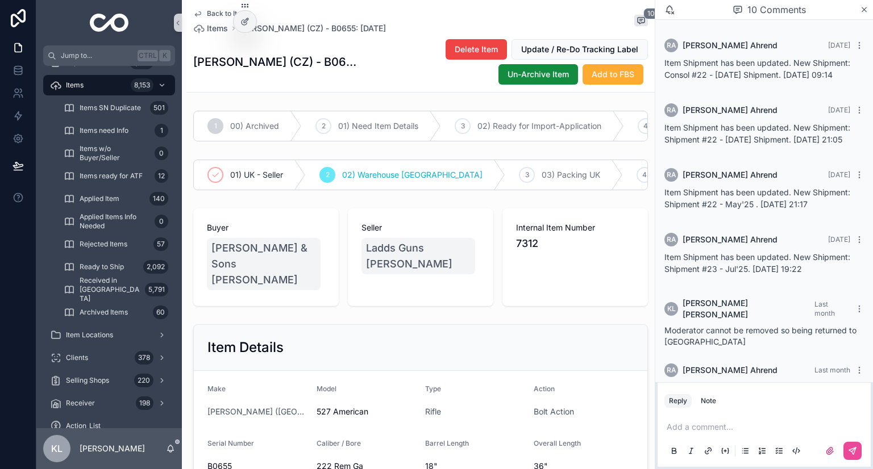
click at [857, 9] on div "10 Comments" at bounding box center [769, 9] width 181 height 19
click at [864, 7] on icon "scrollable content" at bounding box center [864, 9] width 9 height 9
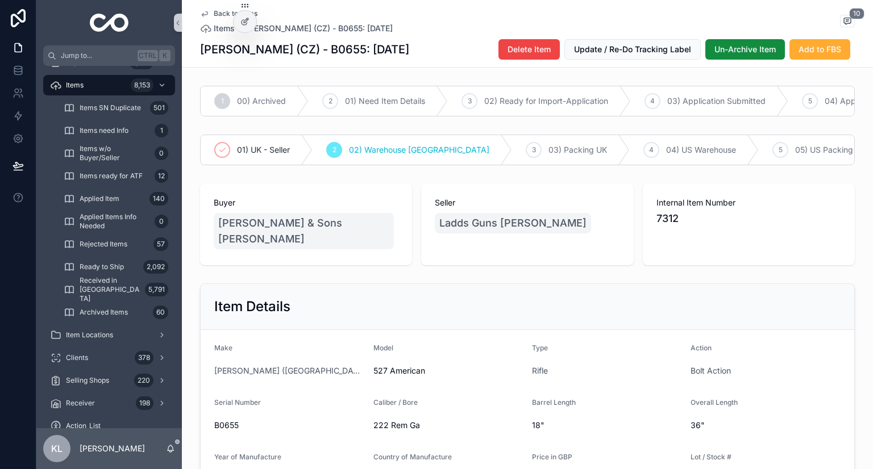
click at [203, 17] on icon "scrollable content" at bounding box center [204, 13] width 9 height 9
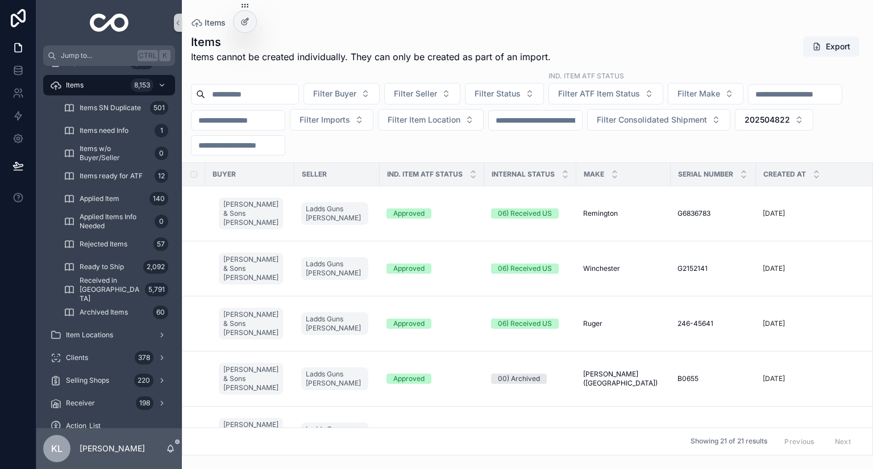
click at [799, 108] on div "Filter Buyer Filter Seller Filter Status ind. Item ATF Status Filter ATF Item S…" at bounding box center [527, 112] width 691 height 85
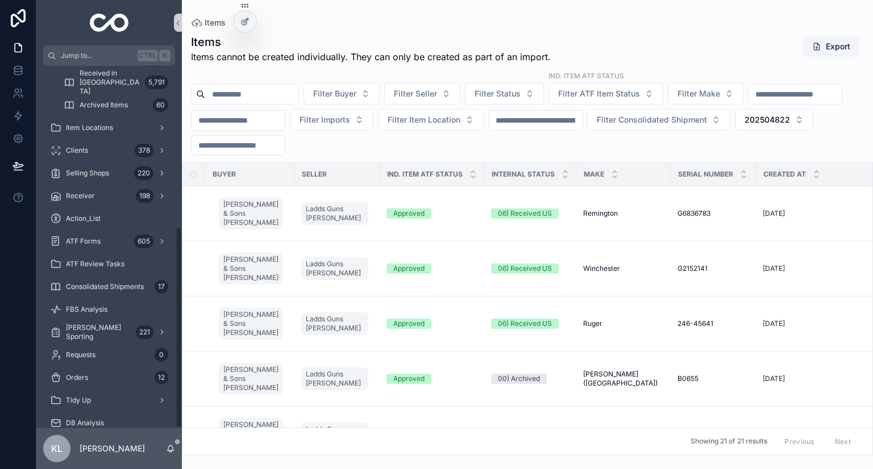
scroll to position [290, 0]
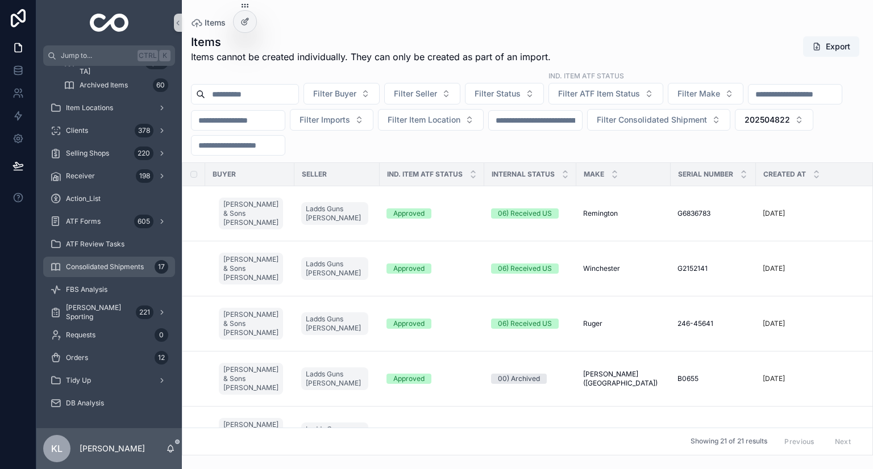
click at [143, 258] on div "Consolidated Shipments 17" at bounding box center [109, 267] width 118 height 18
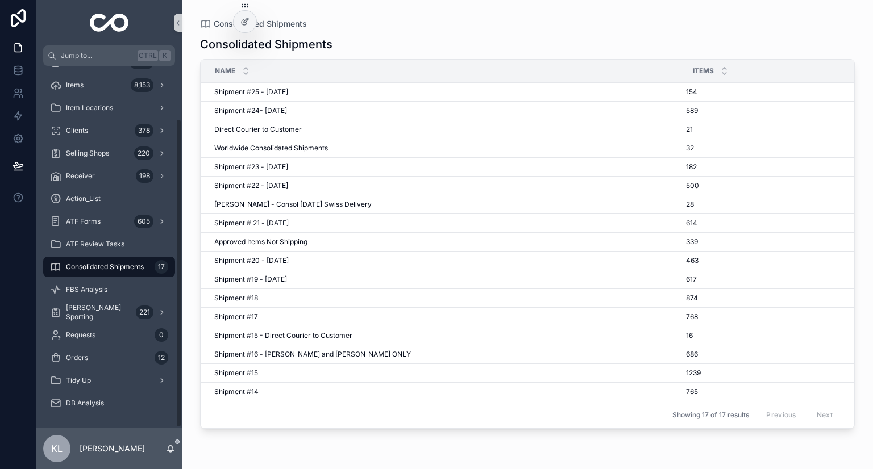
scroll to position [62, 0]
click at [352, 187] on div "Shipment #22 - May'25 Shipment #22 - May'25" at bounding box center [446, 185] width 464 height 9
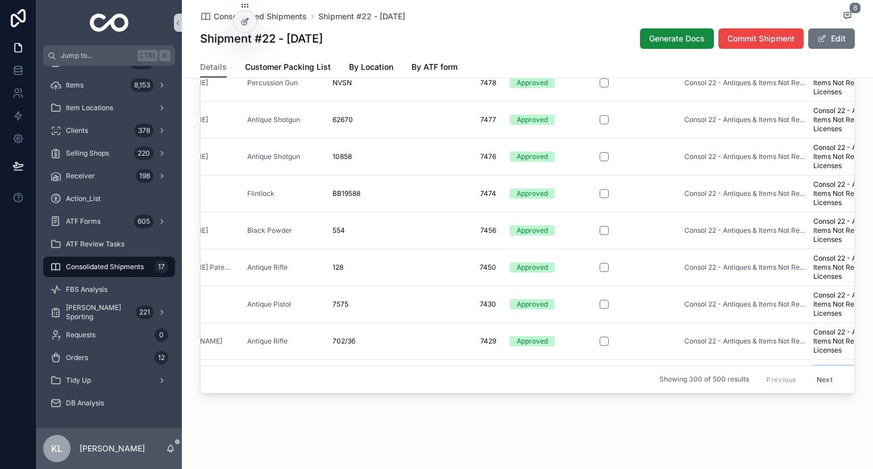
scroll to position [0, 236]
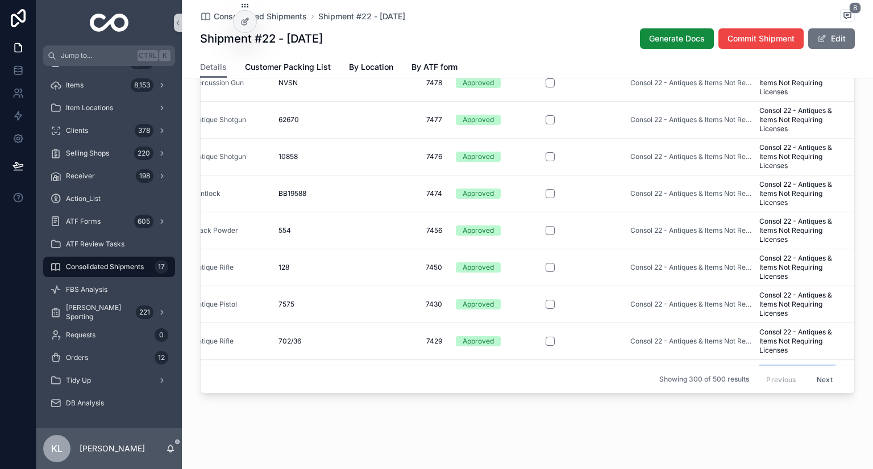
drag, startPoint x: 591, startPoint y: 448, endPoint x: 785, endPoint y: 387, distance: 202.3
click at [785, 387] on div "Model Make Type Serial Number Int. Item Number ATF Item Status ATF Check-In ATF…" at bounding box center [527, 217] width 653 height 352
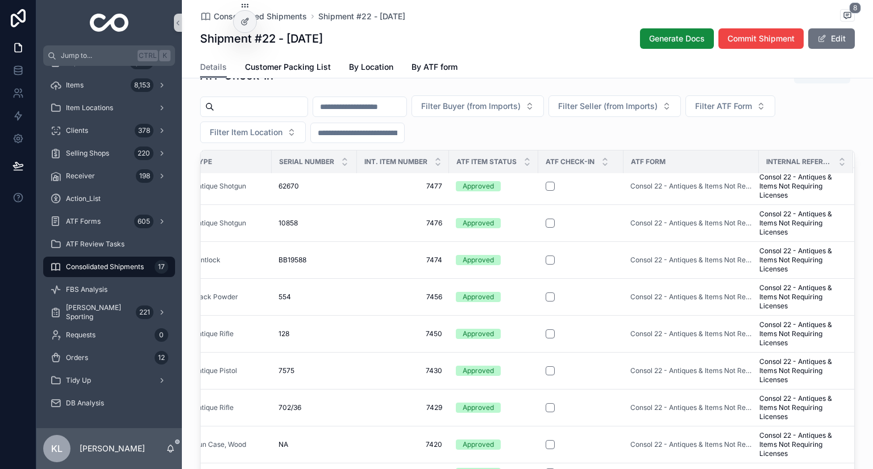
scroll to position [656, 0]
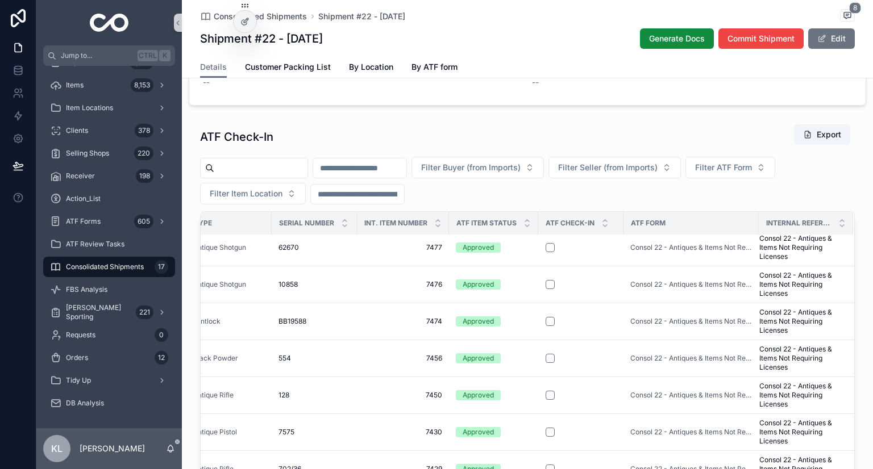
click at [707, 219] on div "ATF Form" at bounding box center [691, 223] width 134 height 18
click at [646, 224] on span "ATF Form" at bounding box center [648, 223] width 35 height 9
click at [670, 219] on div "ATF Form" at bounding box center [691, 223] width 134 height 18
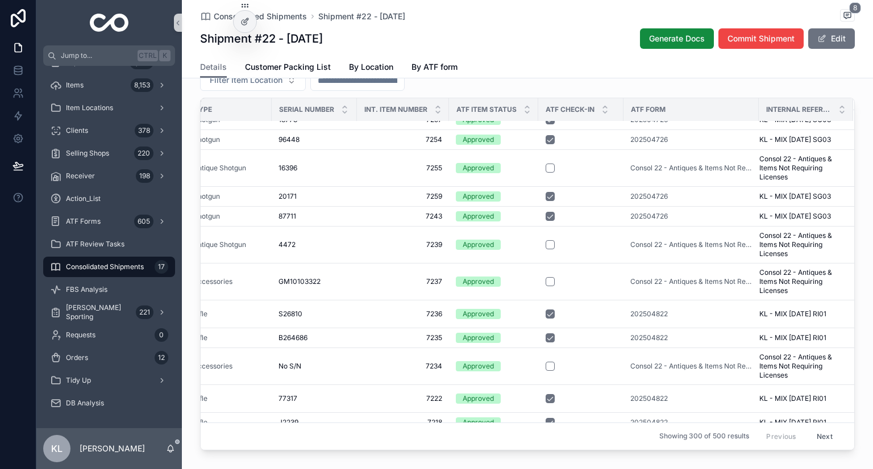
scroll to position [2382, 236]
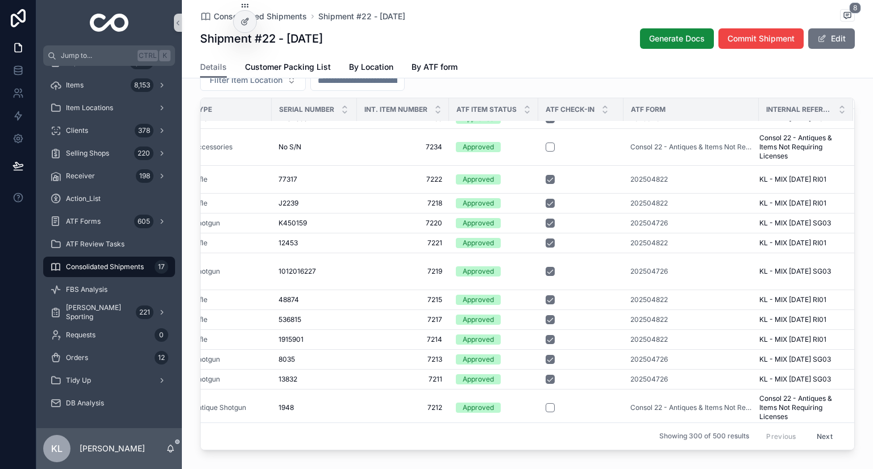
click at [601, 103] on icon "scrollable content" at bounding box center [604, 106] width 7 height 7
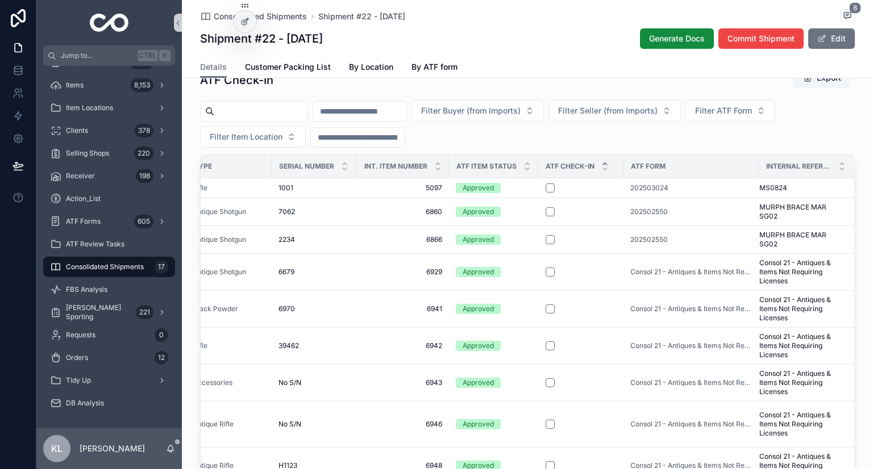
scroll to position [769, 0]
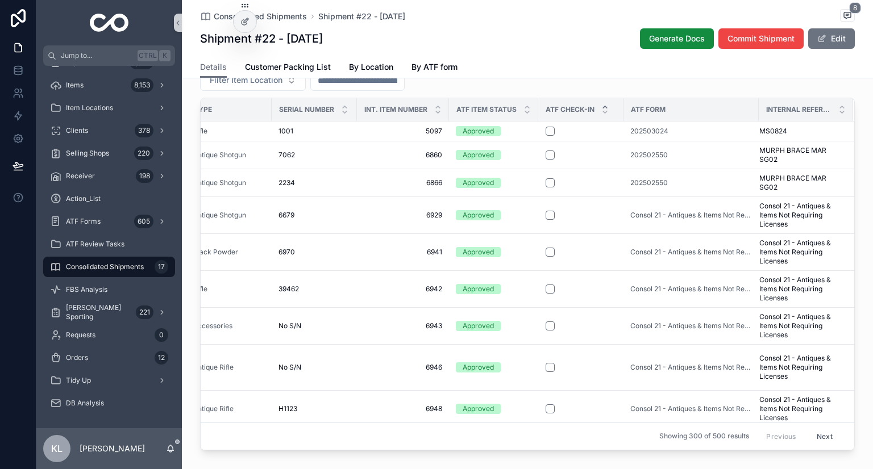
click at [727, 437] on div "Showing 300 of 500 results Previous Next" at bounding box center [527, 436] width 653 height 27
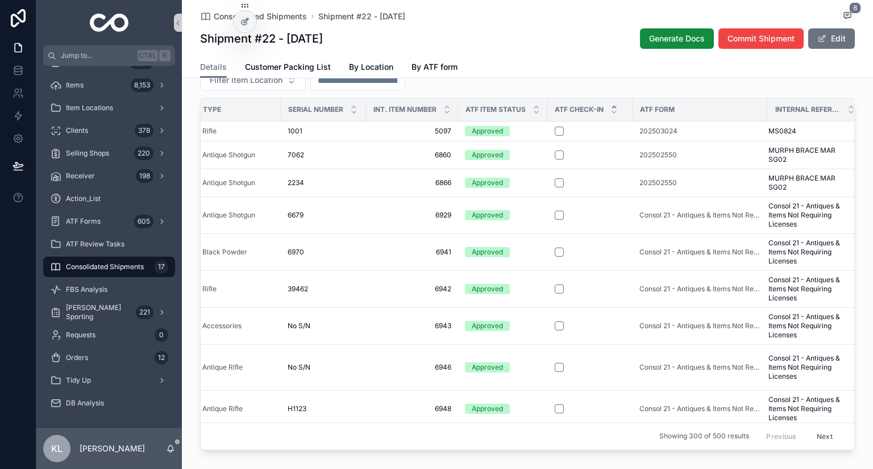
scroll to position [0, 226]
drag, startPoint x: 624, startPoint y: 130, endPoint x: 673, endPoint y: 128, distance: 48.9
click at [673, 128] on tr "Model 98 Target Rifle Model 98 Target Rifle Birmingham Small Arms (BSA) Rifle 1…" at bounding box center [417, 131] width 887 height 20
copy tr "202503024"
drag, startPoint x: 620, startPoint y: 157, endPoint x: 678, endPoint y: 161, distance: 57.5
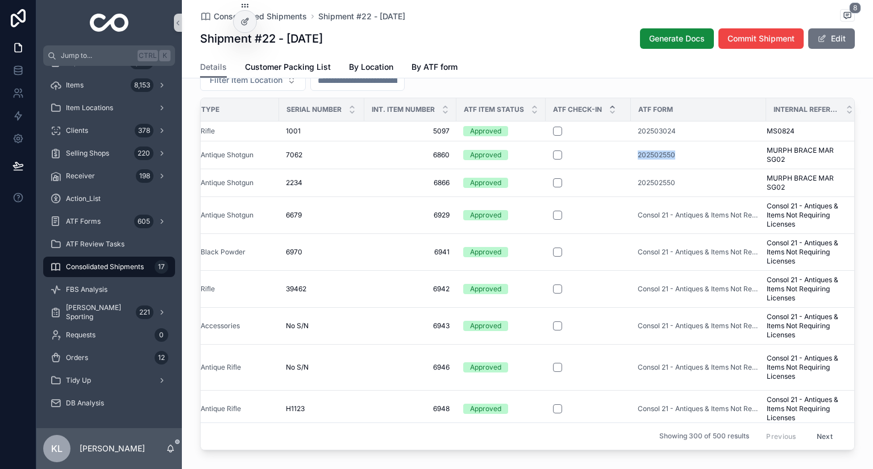
click at [678, 161] on tr "Side by Side Side by Side T.C. Martin Antique Shotgun 7062 7062 6860 6860 Appro…" at bounding box center [417, 155] width 887 height 28
copy tr "202502550"
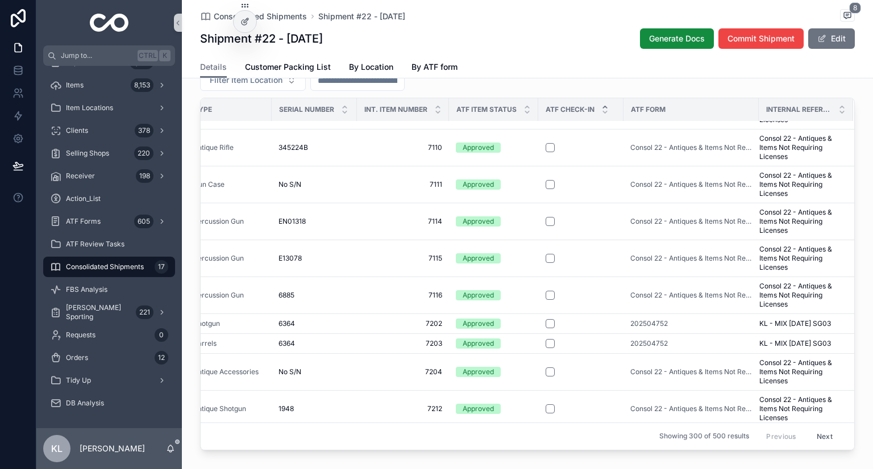
scroll to position [1252, 234]
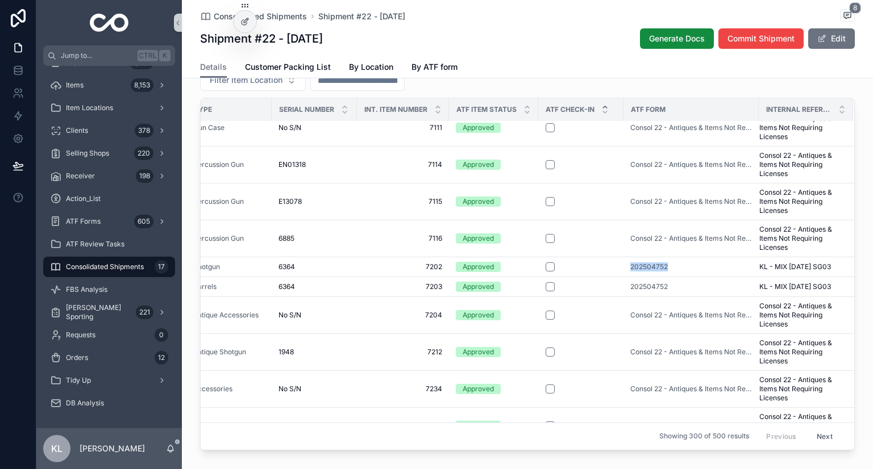
drag, startPoint x: 666, startPoint y: 267, endPoint x: 617, endPoint y: 268, distance: 48.9
click at [623, 268] on td "202504752" at bounding box center [690, 267] width 135 height 20
copy span "202504752"
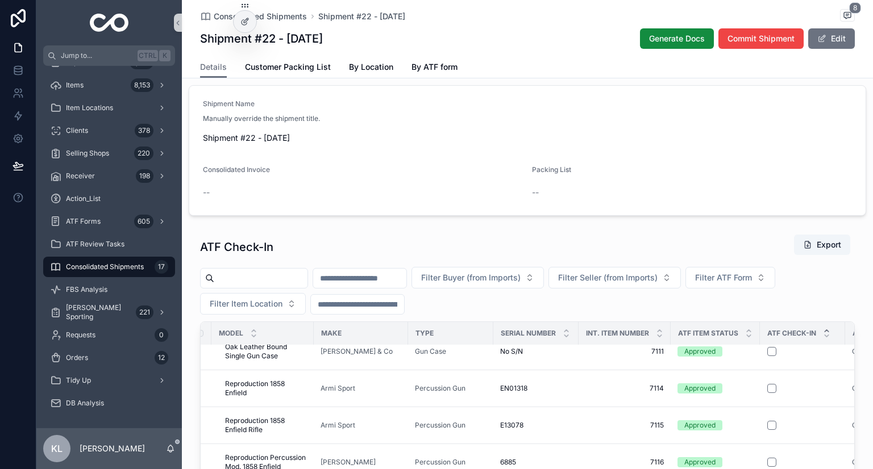
scroll to position [542, 0]
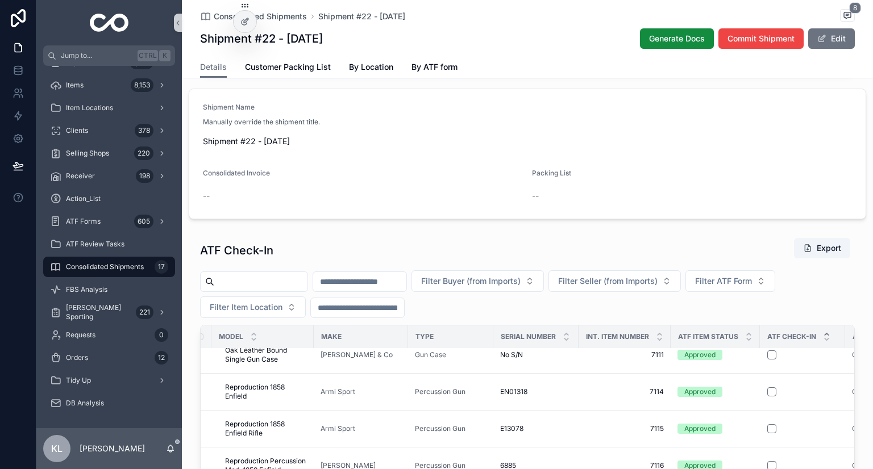
click at [752, 276] on span "Filter ATF Form" at bounding box center [723, 281] width 57 height 11
type input "*********"
click at [771, 330] on div "202504752" at bounding box center [785, 325] width 136 height 18
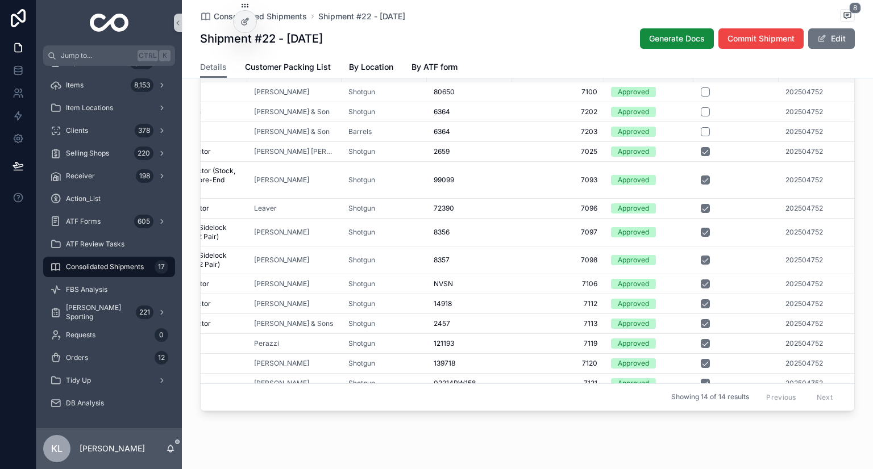
scroll to position [0, 215]
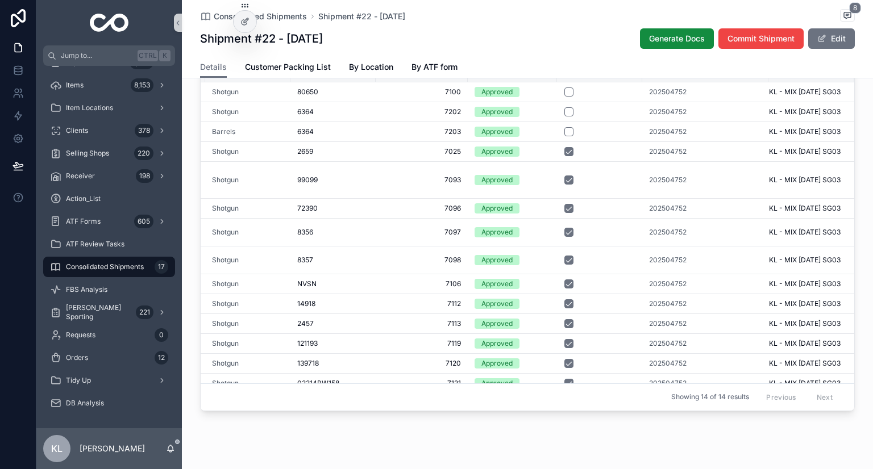
click at [659, 93] on span "202504752" at bounding box center [667, 91] width 37 height 9
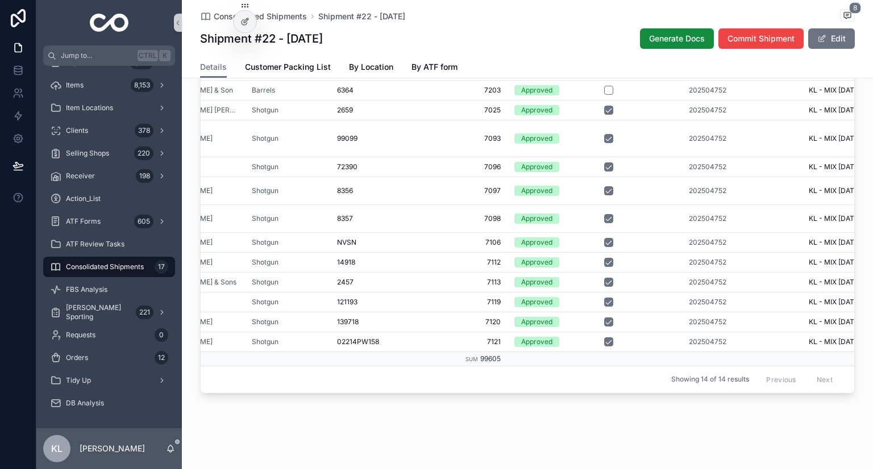
scroll to position [30, 178]
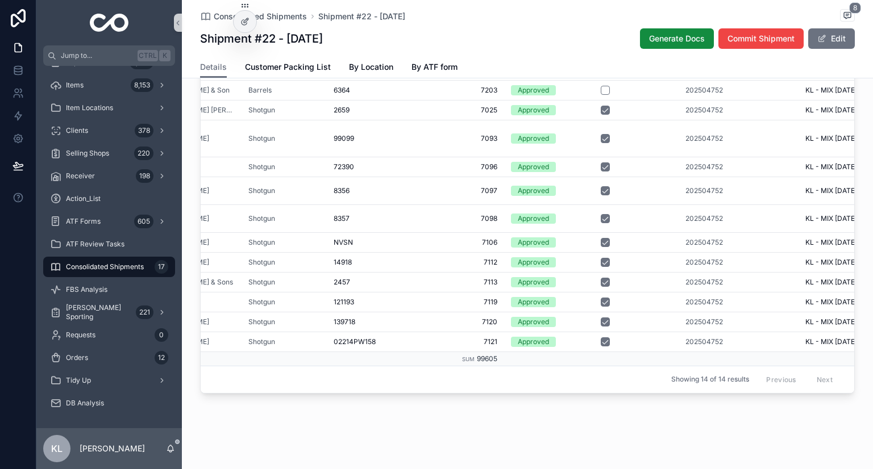
click at [703, 214] on span "202504752" at bounding box center [703, 218] width 37 height 9
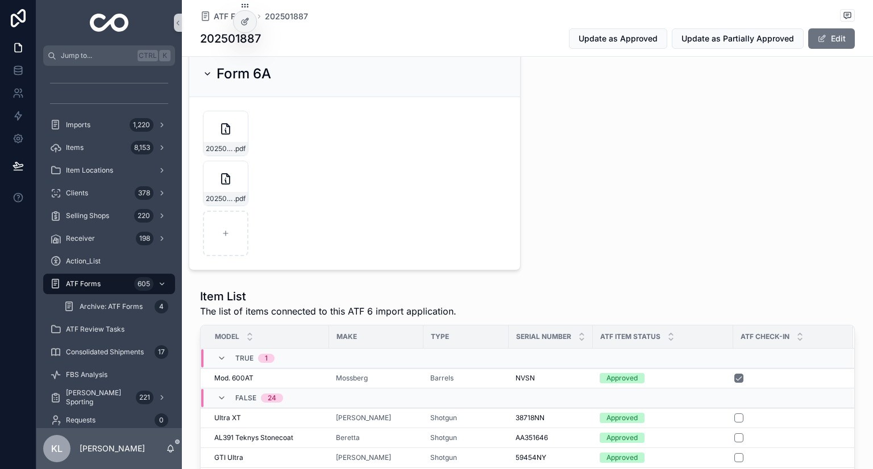
scroll to position [398, 0]
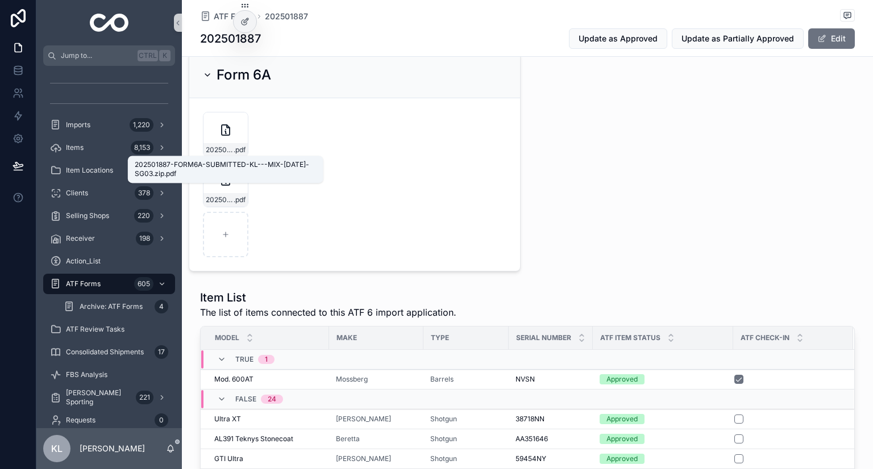
click at [219, 146] on span "202501887-FORM6A-SUBMITTED-KL---MIX-[DATE]-SG03.zip" at bounding box center [220, 149] width 28 height 9
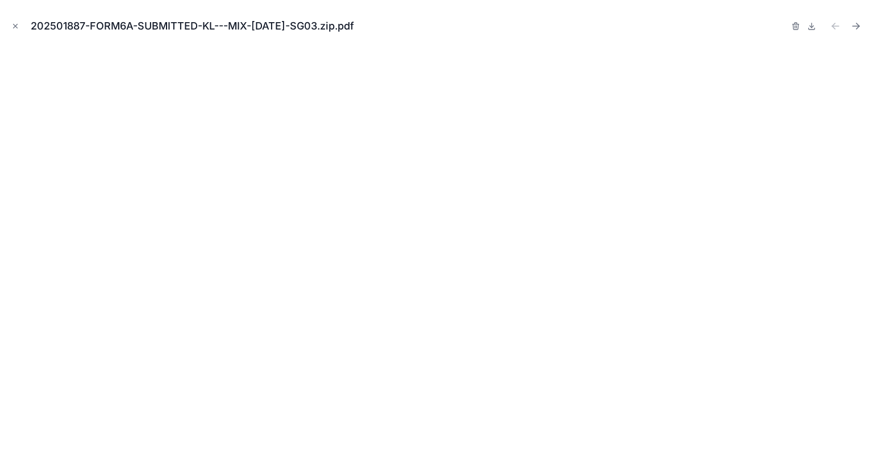
click at [13, 29] on icon "Close modal" at bounding box center [15, 26] width 8 height 8
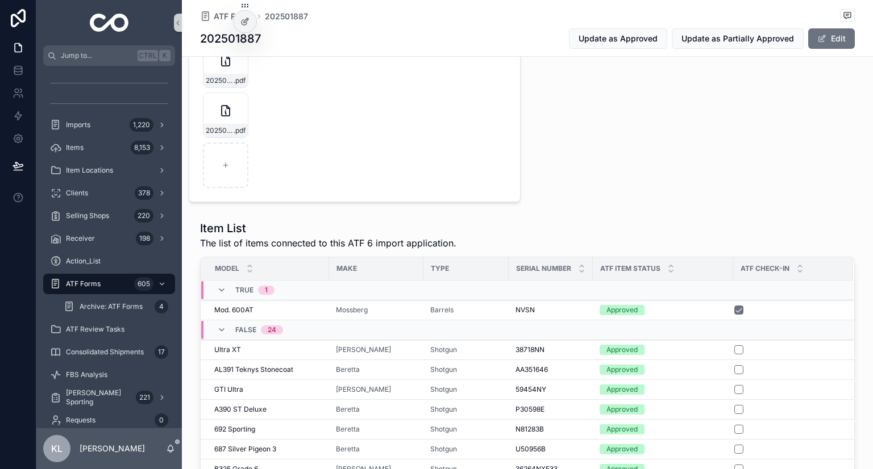
scroll to position [455, 0]
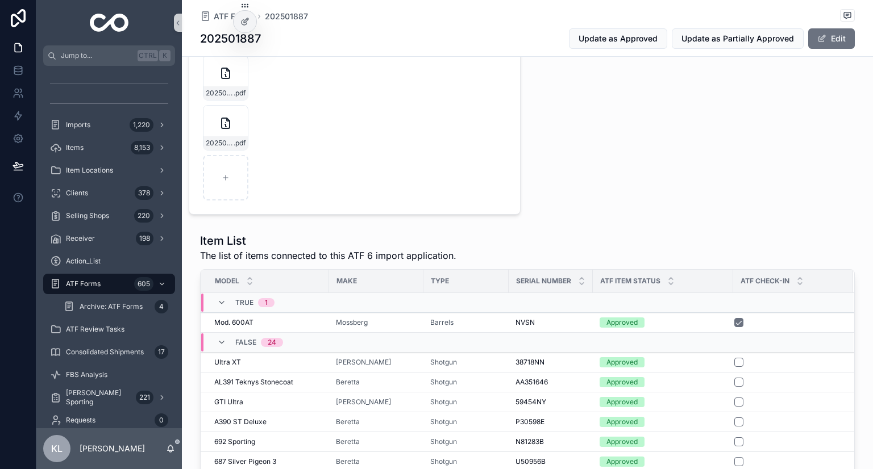
click at [231, 83] on div "202501887-FORM6A-SUBMITTED-KL---MIX-FEB25-SG03.zip .pdf" at bounding box center [225, 77] width 45 height 45
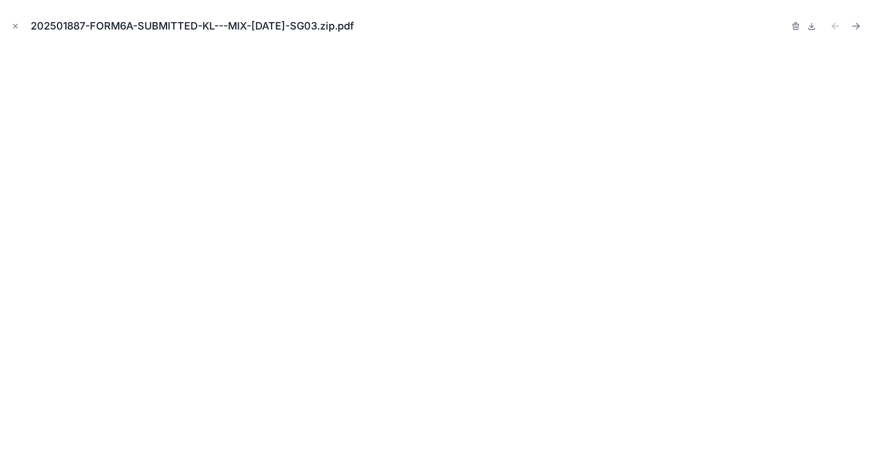
click at [11, 23] on icon "Close modal" at bounding box center [15, 26] width 8 height 8
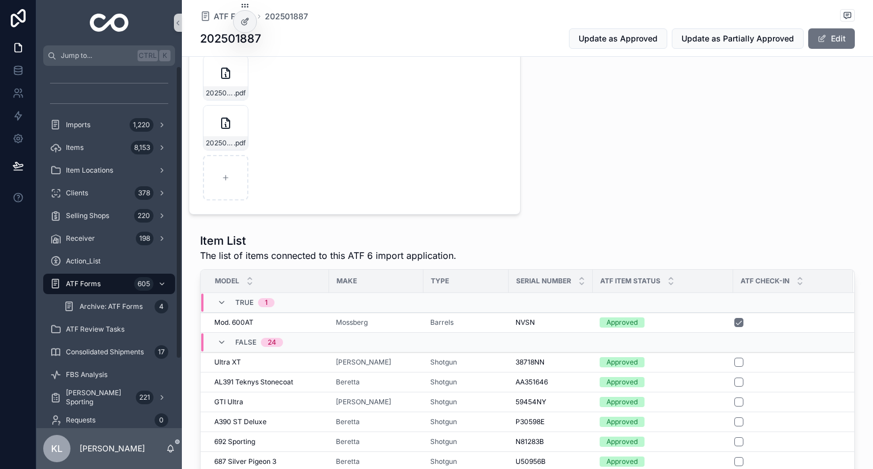
click at [240, 136] on div "202501887-FORM6A-SUBMITTED-KL---MIX-FEB25-SG03-(1).zip .pdf" at bounding box center [225, 143] width 44 height 14
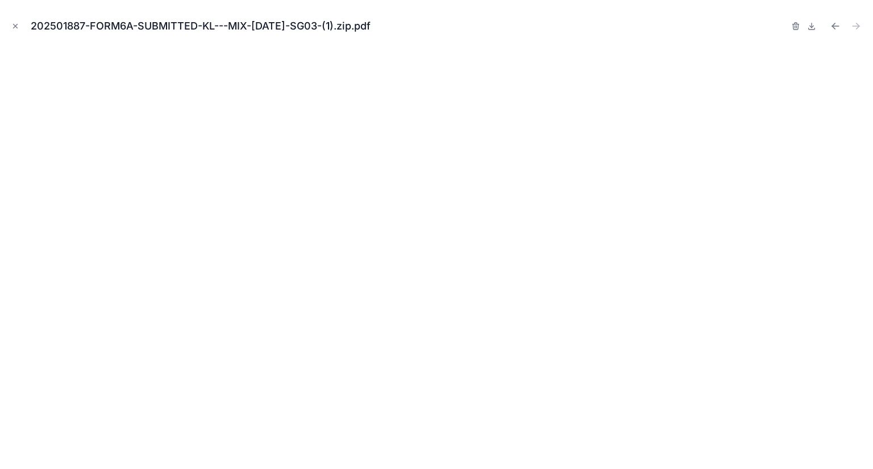
click at [11, 28] on icon "Close modal" at bounding box center [15, 26] width 8 height 8
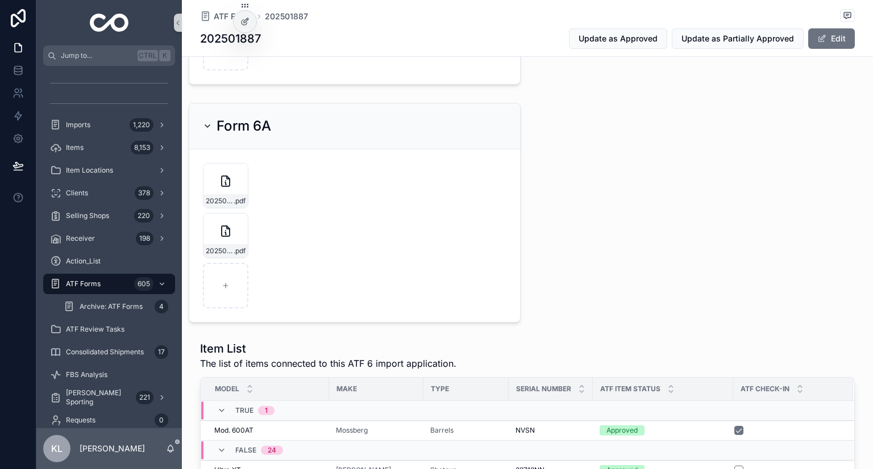
scroll to position [341, 0]
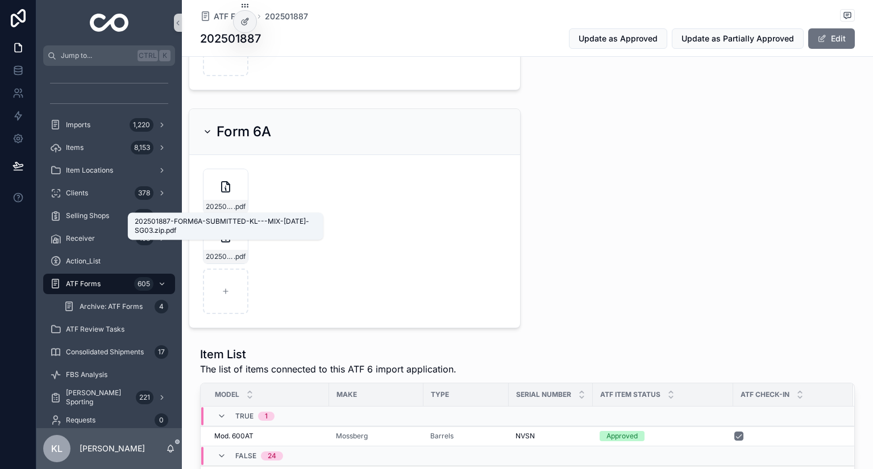
click at [239, 206] on span ".pdf" at bounding box center [240, 206] width 12 height 9
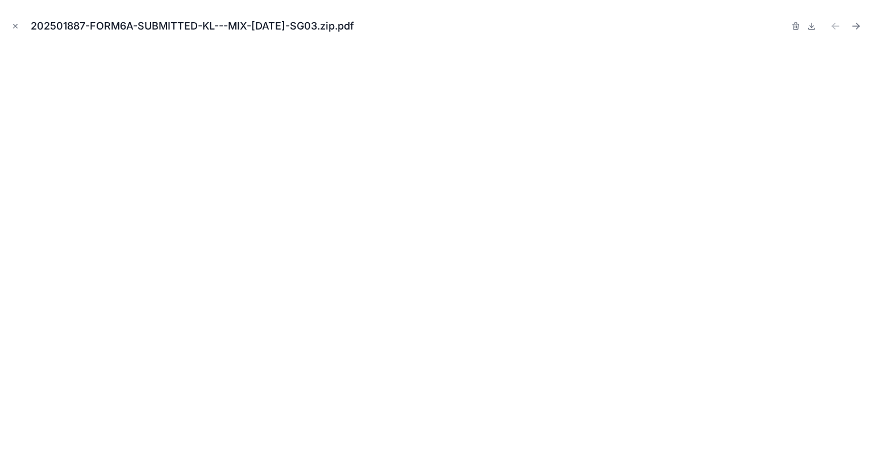
click at [309, 462] on div "202501887-FORM6A-SUBMITTED-KL---MIX-FEB25-SG03.zip.pdf" at bounding box center [436, 234] width 873 height 469
click at [20, 23] on button "Close modal" at bounding box center [15, 26] width 12 height 12
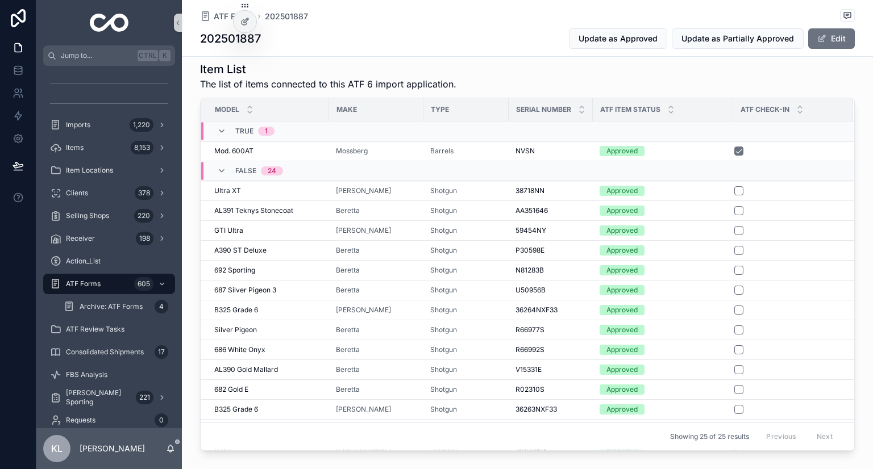
scroll to position [682, 0]
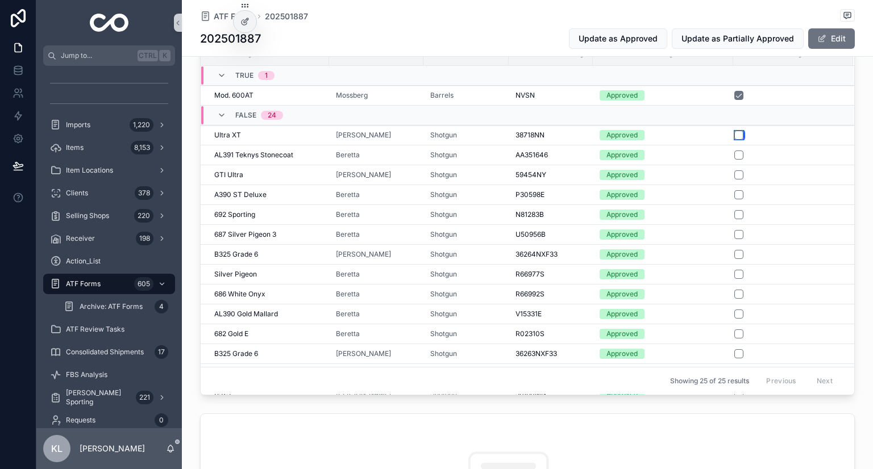
click at [735, 136] on button "scrollable content" at bounding box center [738, 135] width 9 height 9
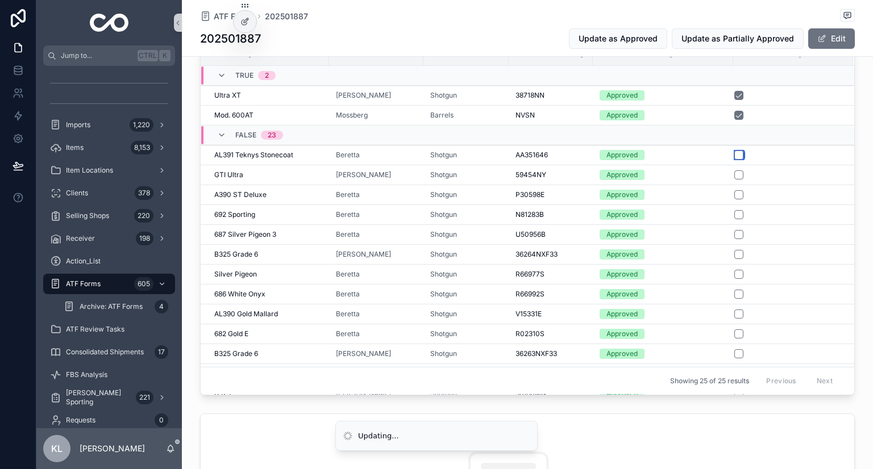
click at [735, 153] on button "scrollable content" at bounding box center [738, 155] width 9 height 9
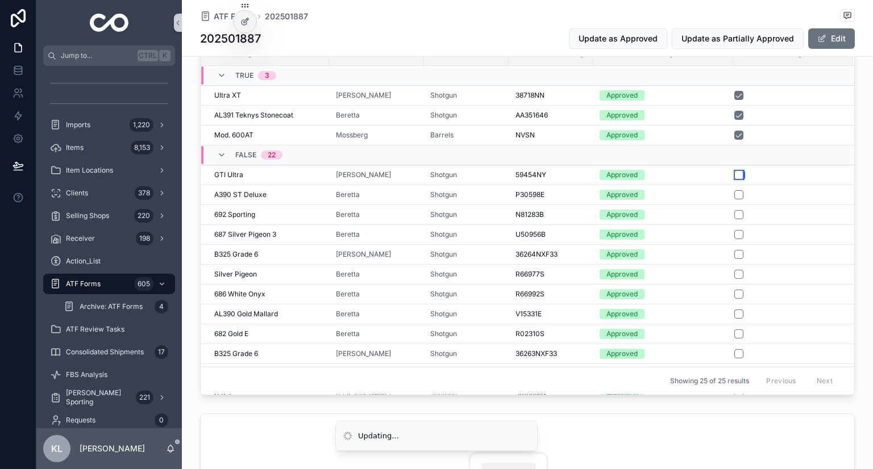
click at [734, 171] on button "scrollable content" at bounding box center [738, 174] width 9 height 9
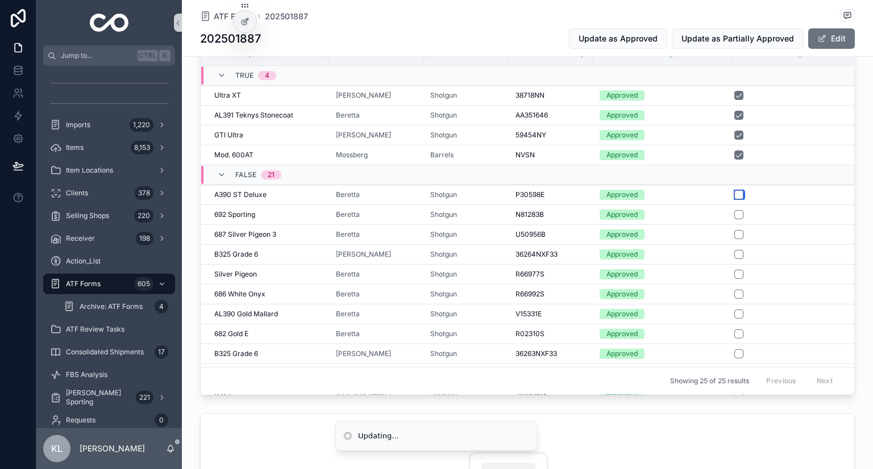
click at [734, 194] on button "scrollable content" at bounding box center [738, 194] width 9 height 9
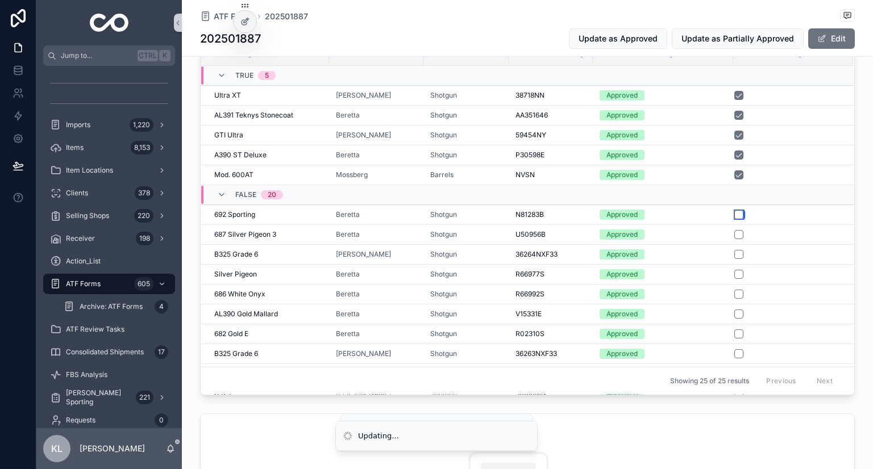
click at [735, 212] on button "scrollable content" at bounding box center [738, 214] width 9 height 9
click at [735, 234] on button "scrollable content" at bounding box center [738, 234] width 9 height 9
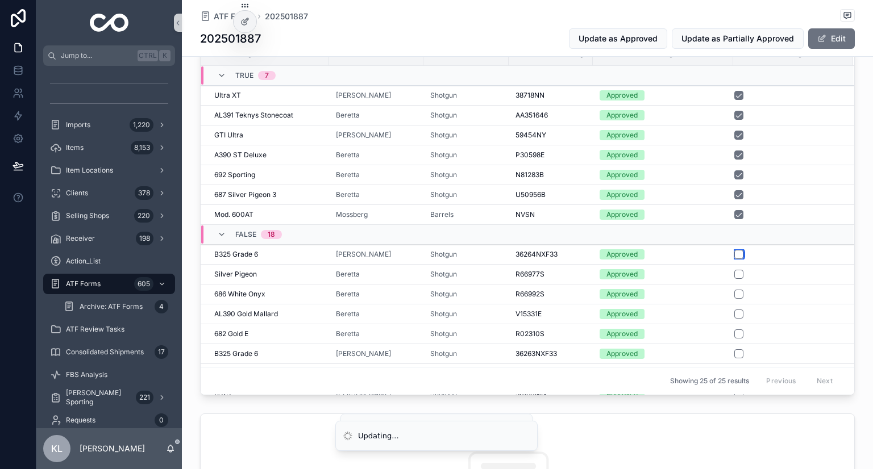
click at [734, 255] on button "scrollable content" at bounding box center [738, 254] width 9 height 9
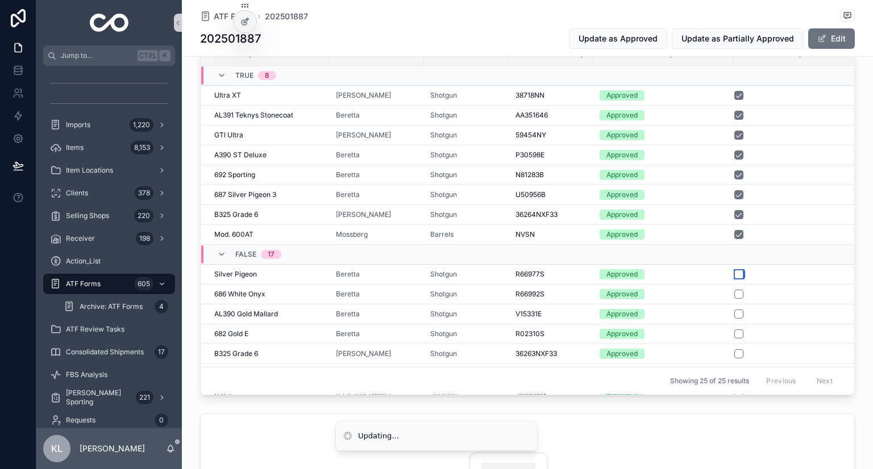
click at [734, 274] on button "scrollable content" at bounding box center [738, 274] width 9 height 9
click at [734, 291] on button "scrollable content" at bounding box center [738, 294] width 9 height 9
click at [733, 316] on form "scrollable content" at bounding box center [786, 314] width 106 height 10
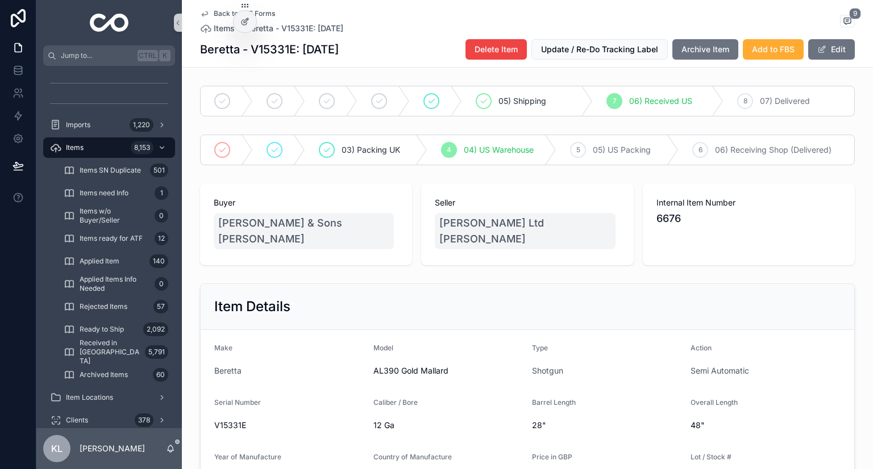
click at [203, 15] on icon "scrollable content" at bounding box center [204, 13] width 9 height 9
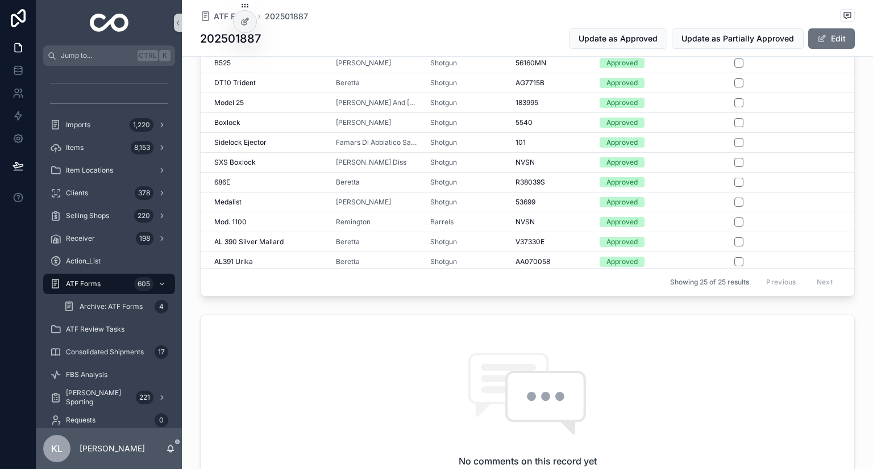
scroll to position [739, 0]
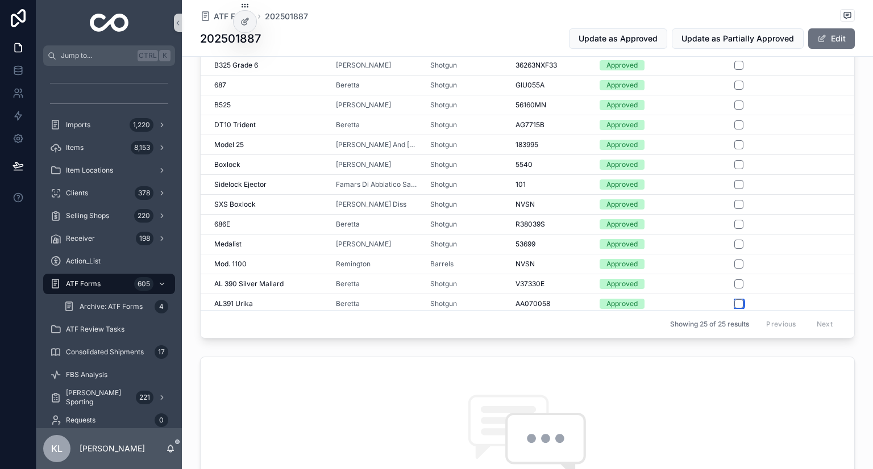
click at [736, 301] on button "scrollable content" at bounding box center [738, 303] width 9 height 9
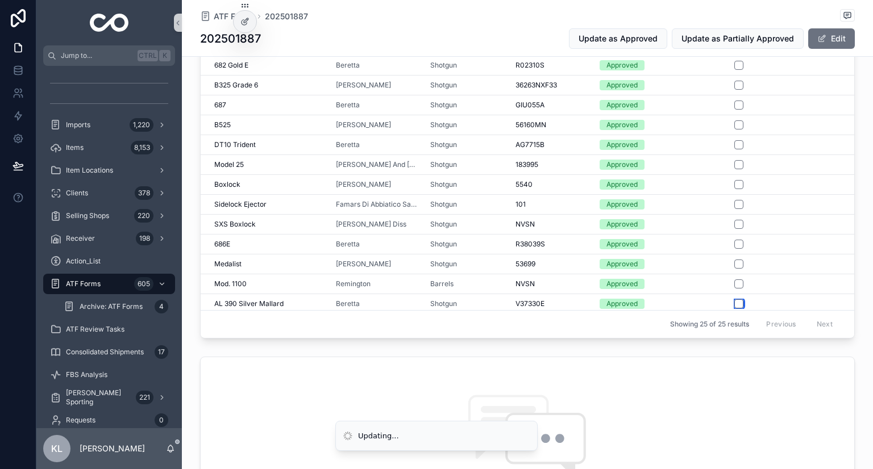
click at [734, 299] on button "scrollable content" at bounding box center [738, 303] width 9 height 9
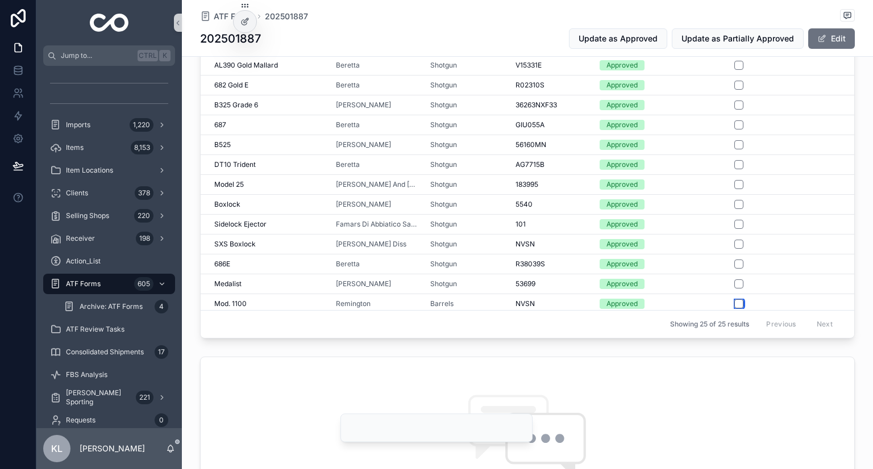
click at [734, 299] on button "scrollable content" at bounding box center [738, 303] width 9 height 9
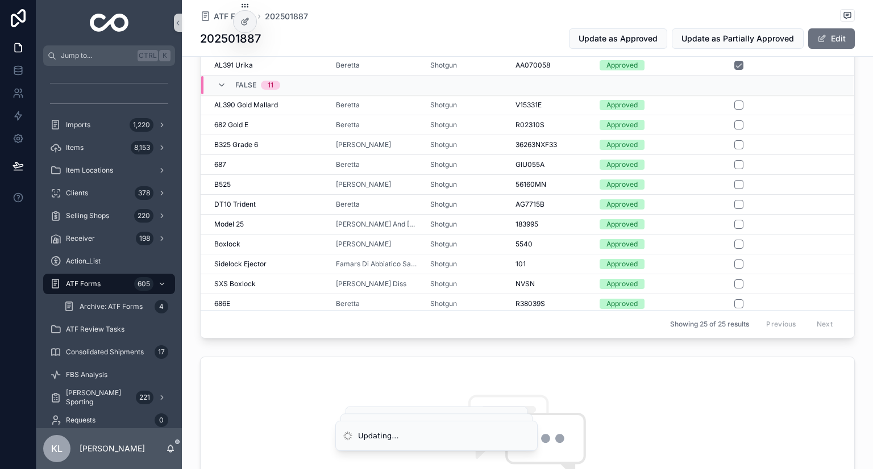
click at [734, 299] on button "scrollable content" at bounding box center [738, 303] width 9 height 9
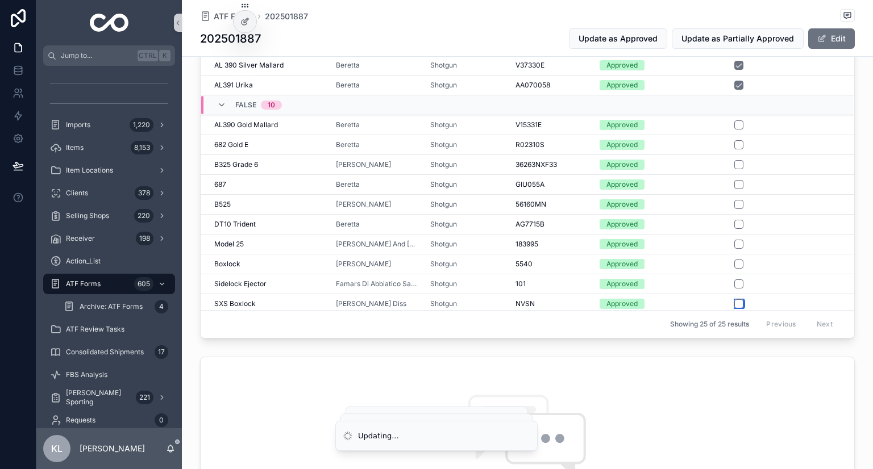
click at [734, 299] on button "scrollable content" at bounding box center [738, 303] width 9 height 9
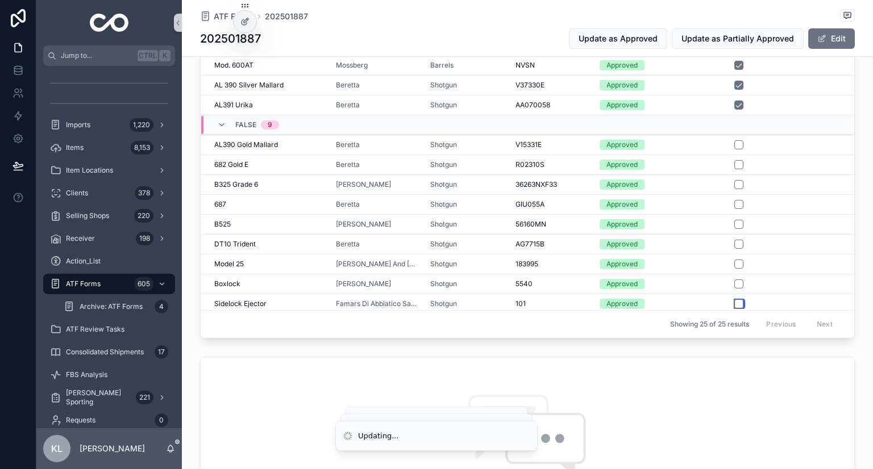
click at [734, 299] on button "scrollable content" at bounding box center [738, 303] width 9 height 9
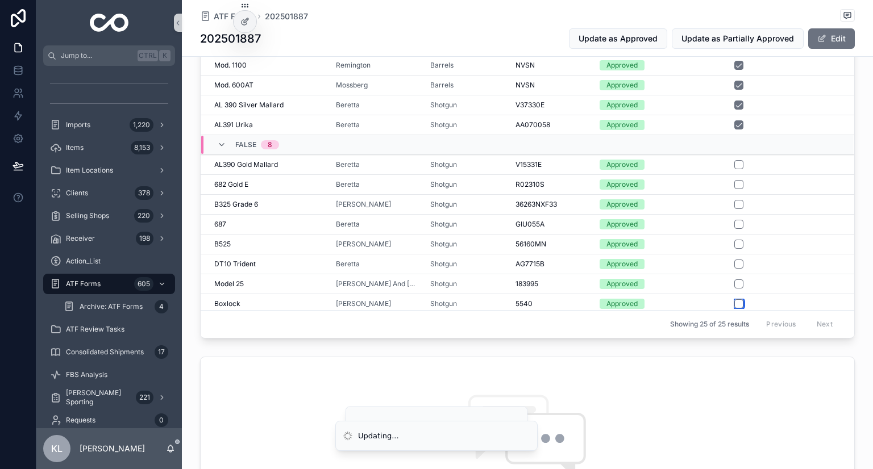
click at [734, 299] on button "scrollable content" at bounding box center [738, 303] width 9 height 9
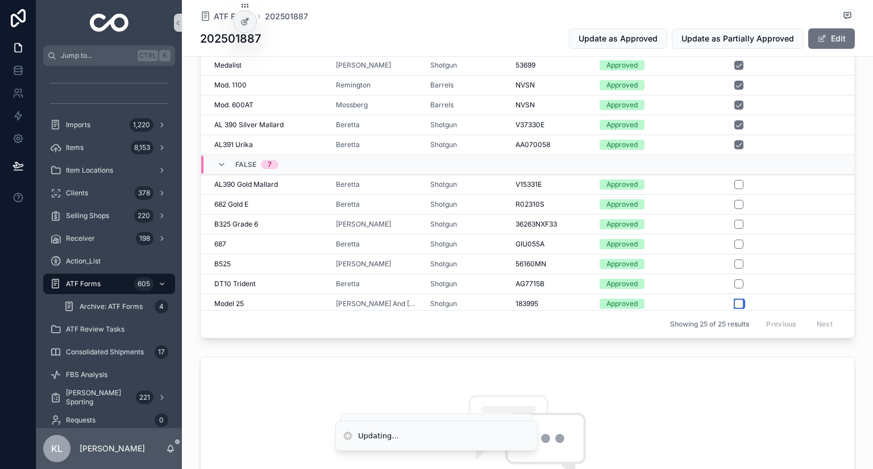
click at [734, 299] on button "scrollable content" at bounding box center [738, 303] width 9 height 9
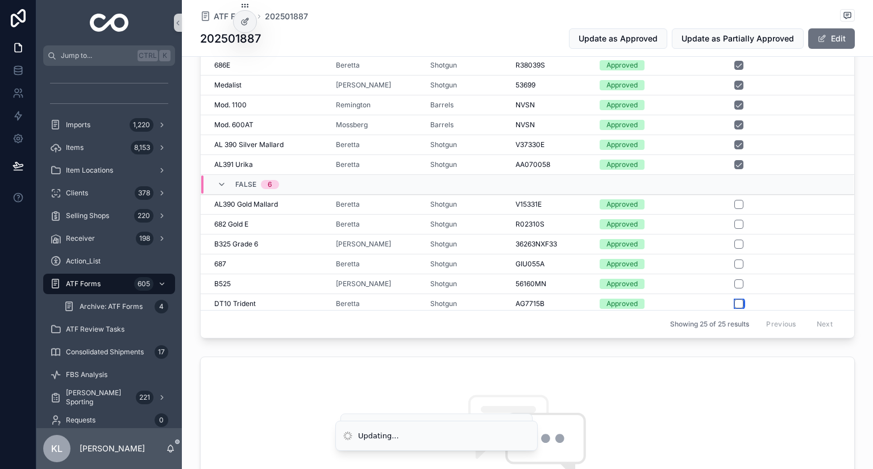
click at [734, 299] on button "scrollable content" at bounding box center [738, 303] width 9 height 9
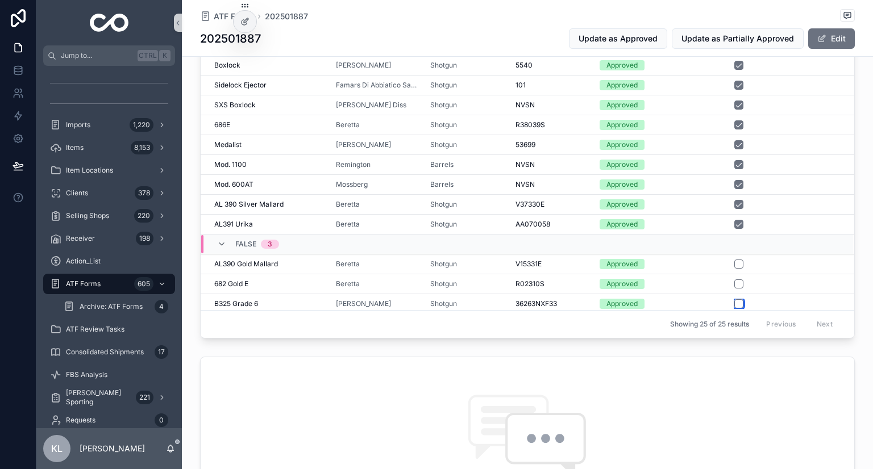
click at [734, 299] on button "scrollable content" at bounding box center [738, 303] width 9 height 9
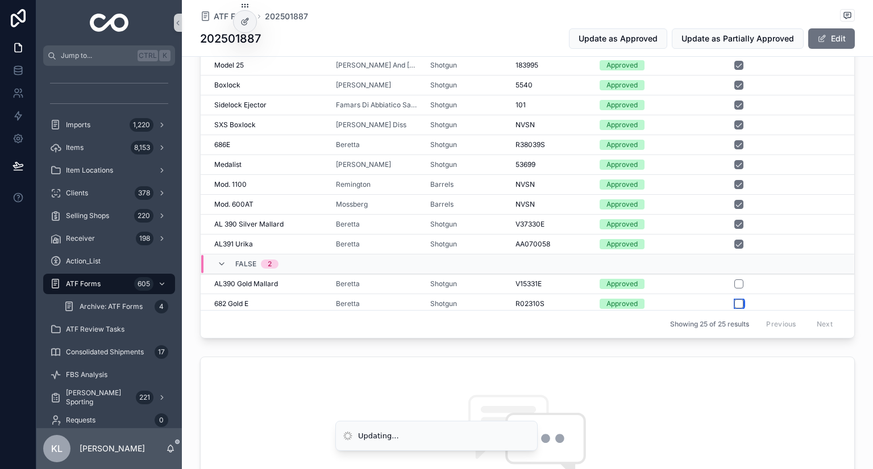
click at [734, 299] on button "scrollable content" at bounding box center [738, 303] width 9 height 9
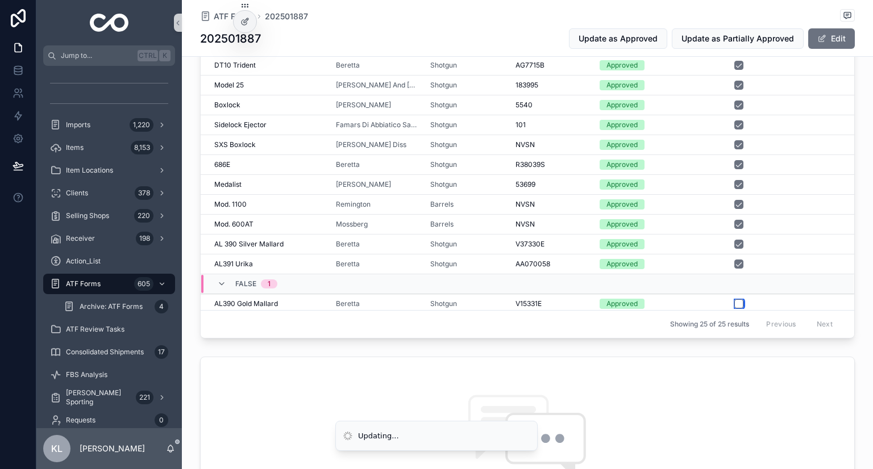
click at [734, 299] on button "scrollable content" at bounding box center [738, 303] width 9 height 9
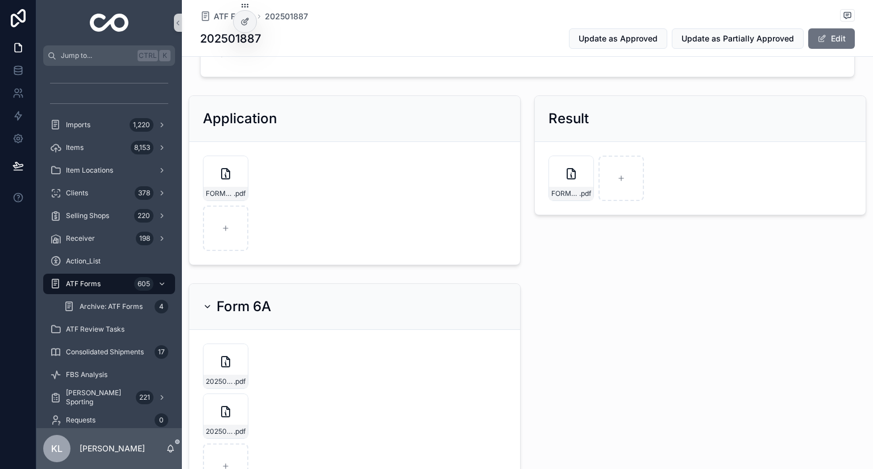
scroll to position [174, 0]
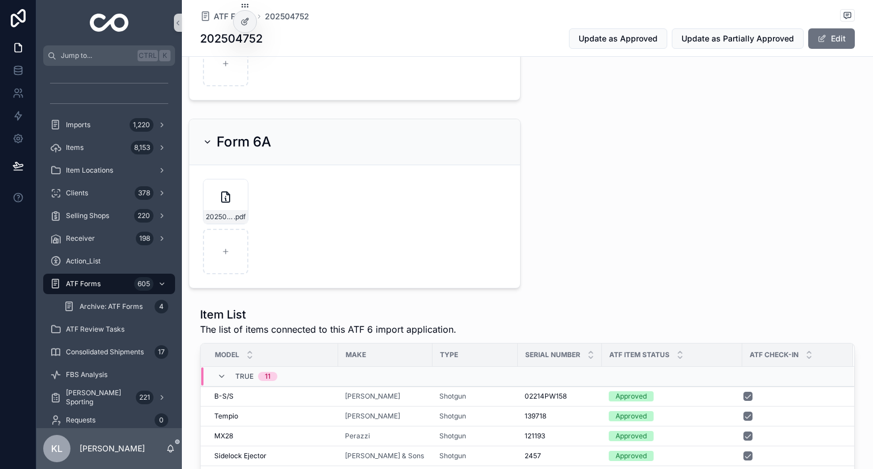
scroll to position [398, 0]
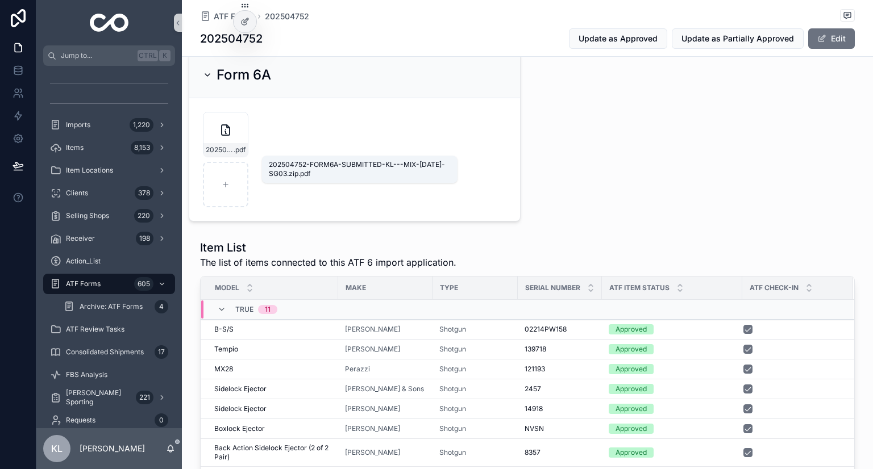
click at [241, 149] on span ".pdf" at bounding box center [240, 149] width 12 height 9
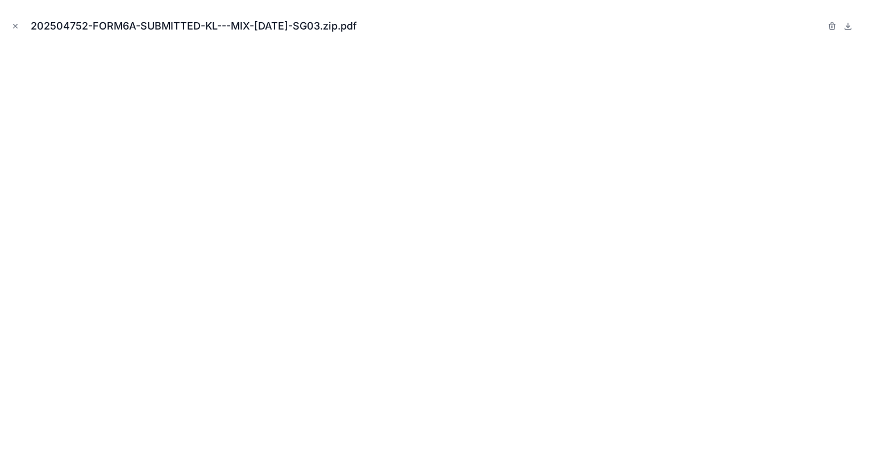
click at [15, 27] on icon "Close modal" at bounding box center [15, 26] width 8 height 8
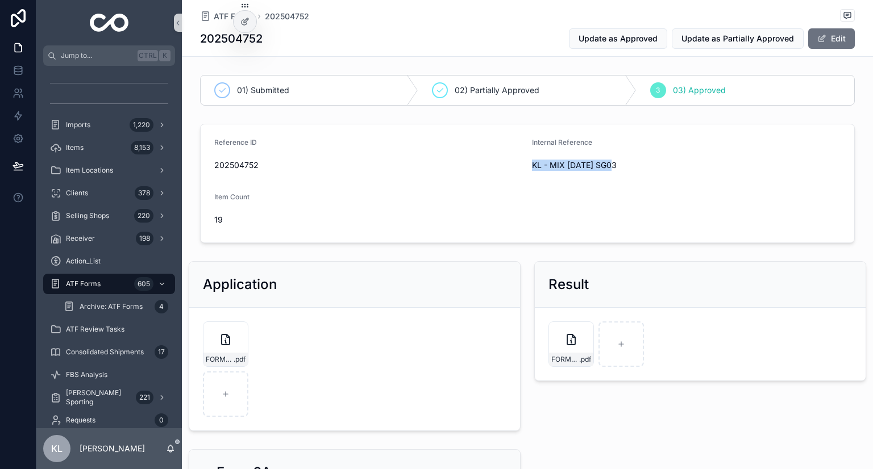
drag, startPoint x: 612, startPoint y: 167, endPoint x: 527, endPoint y: 166, distance: 85.2
click at [532, 166] on span "KL - MIX [DATE] SG03" at bounding box center [686, 165] width 308 height 11
copy span "KL - MIX [DATE] SG03"
